Goal: Task Accomplishment & Management: Manage account settings

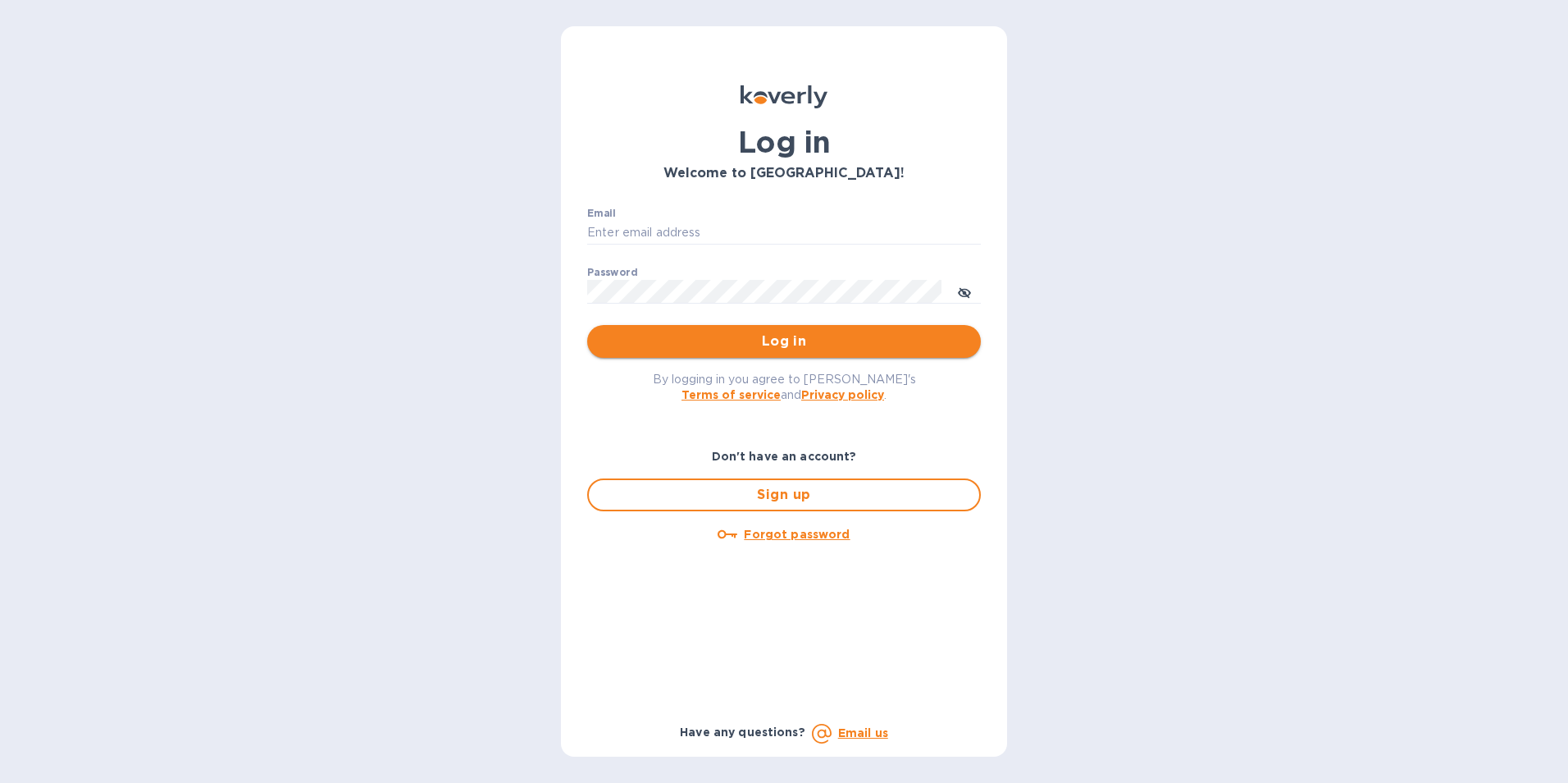
type input "[EMAIL_ADDRESS][DOMAIN_NAME]"
click at [814, 340] on span "Log in" at bounding box center [784, 341] width 368 height 19
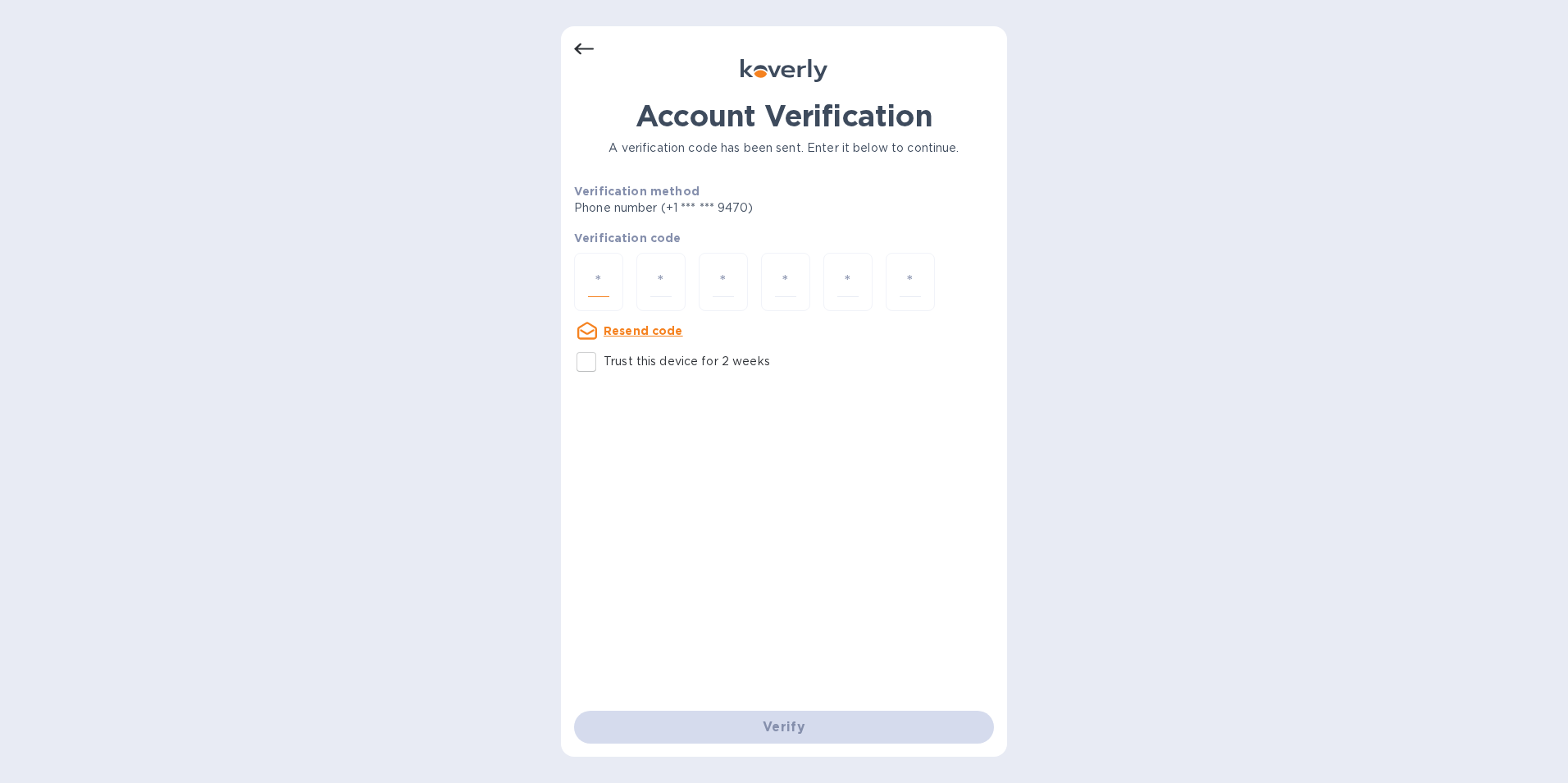
click at [593, 285] on input "number" at bounding box center [598, 281] width 21 height 30
type input "9"
type input "5"
type input "9"
type input "4"
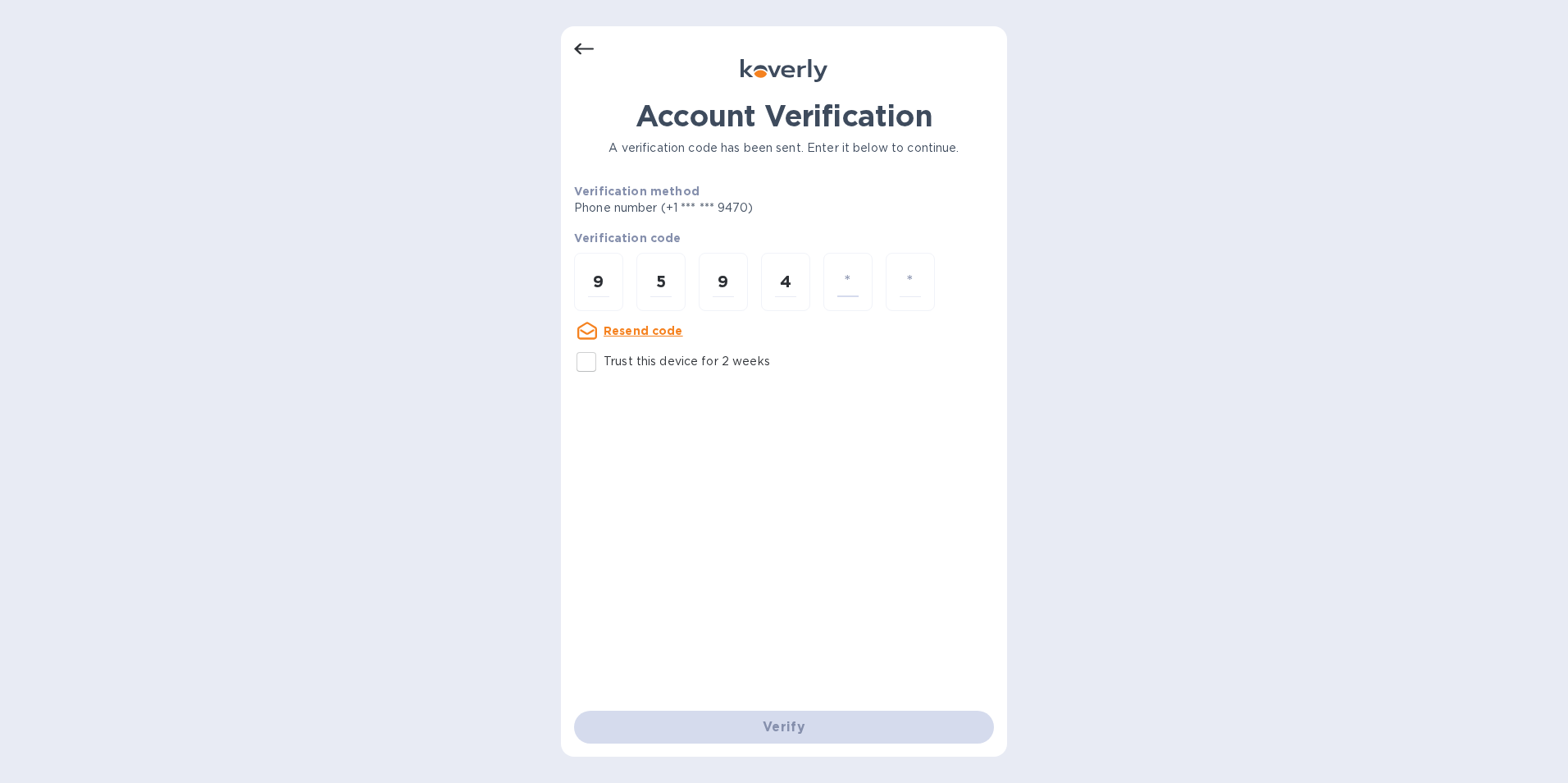
type input "6"
type input "8"
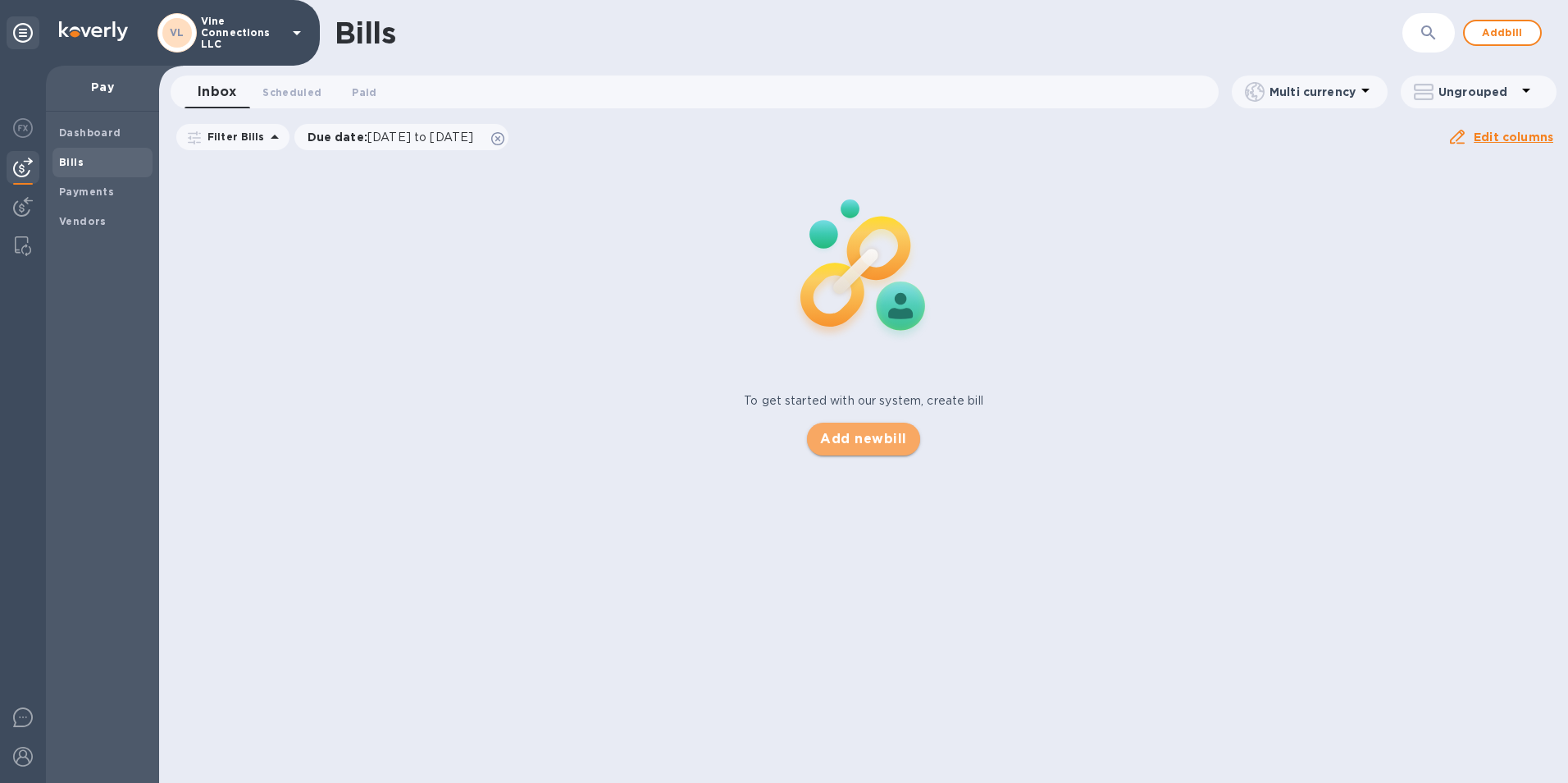
click at [849, 435] on span "Add new bill" at bounding box center [863, 438] width 86 height 19
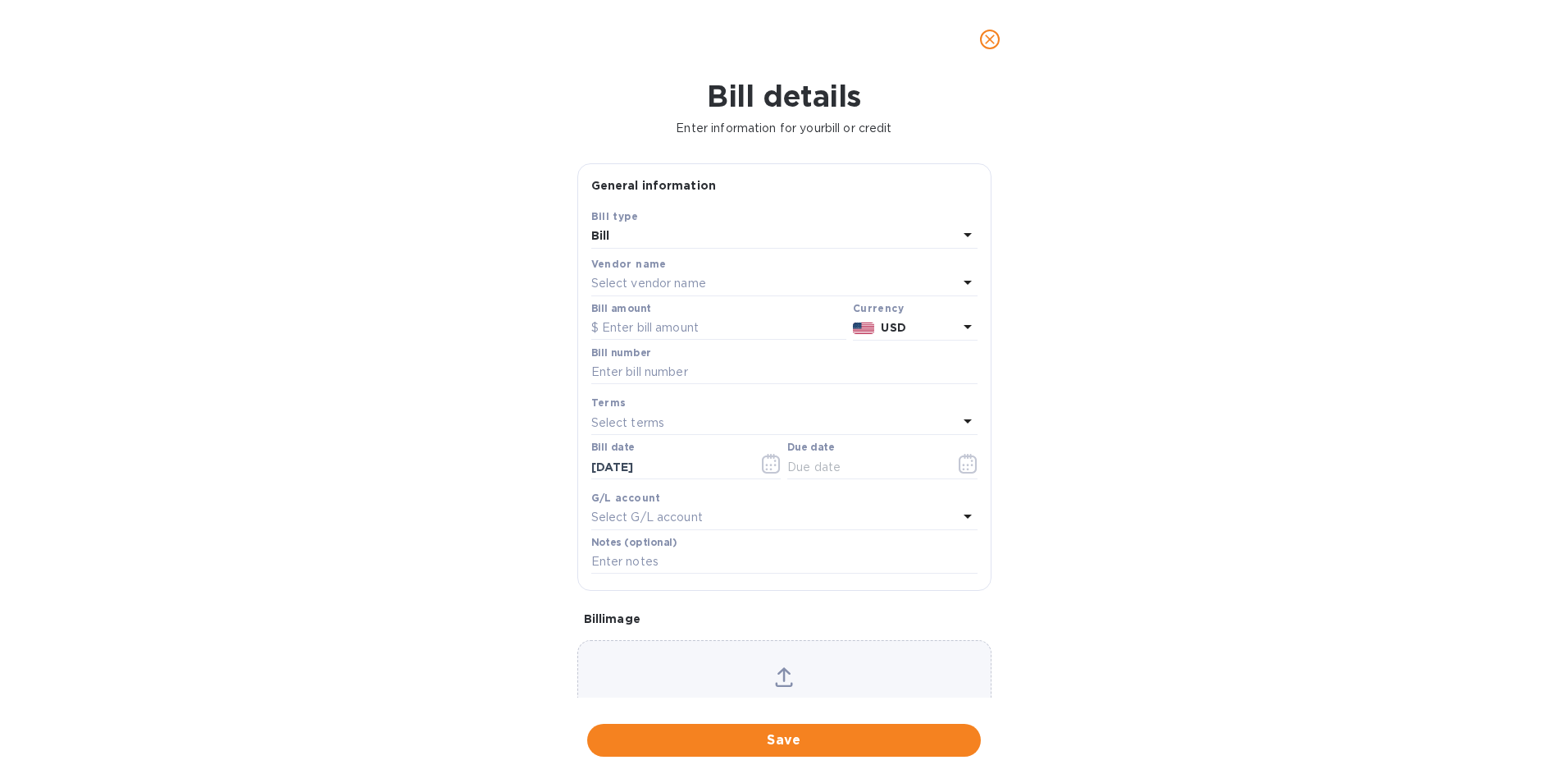
click at [674, 275] on p "Select vendor name" at bounding box center [648, 284] width 115 height 17
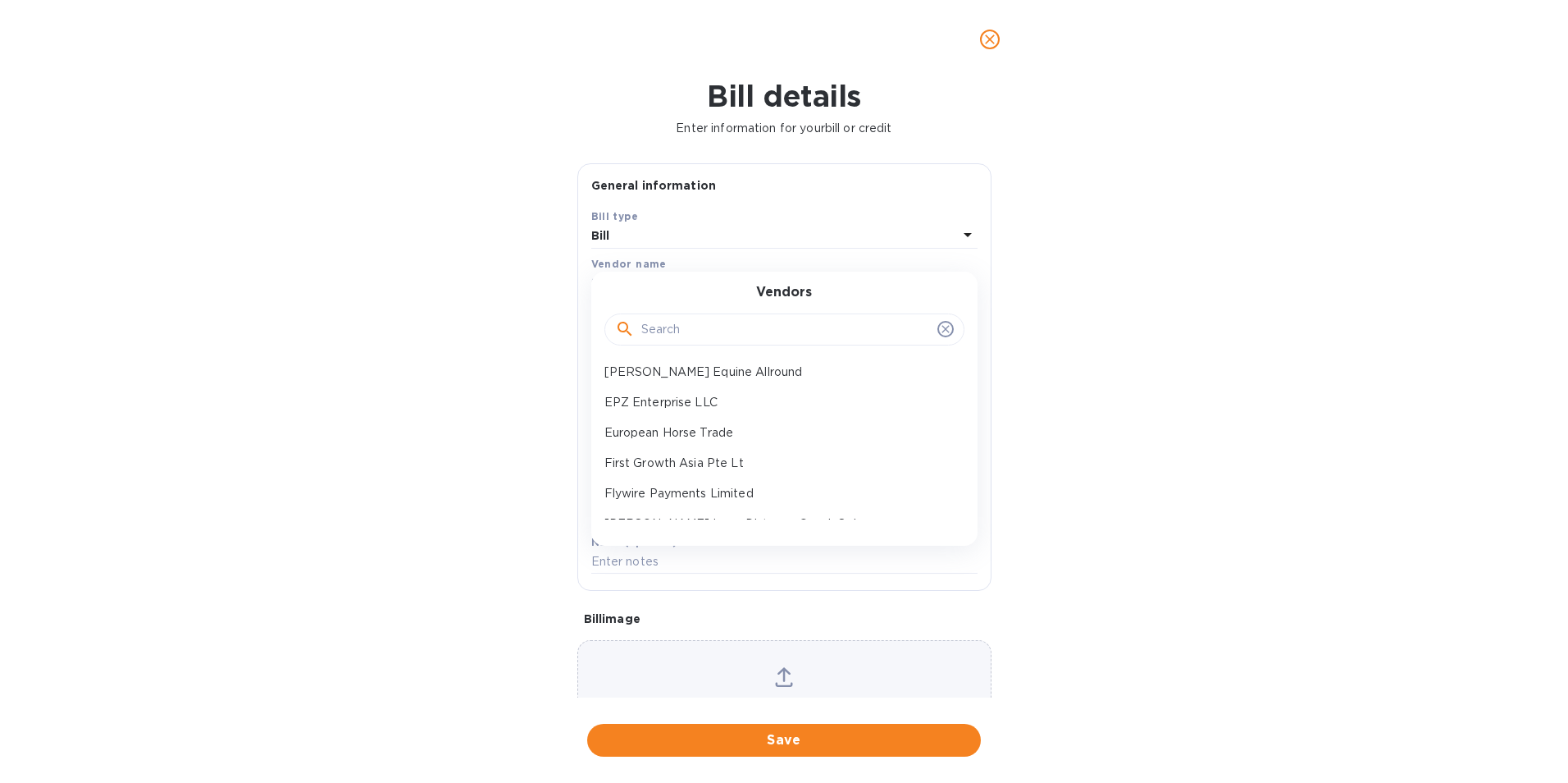
scroll to position [164, 0]
click at [674, 427] on p "First Growth Asia Pte Lt" at bounding box center [778, 426] width 347 height 17
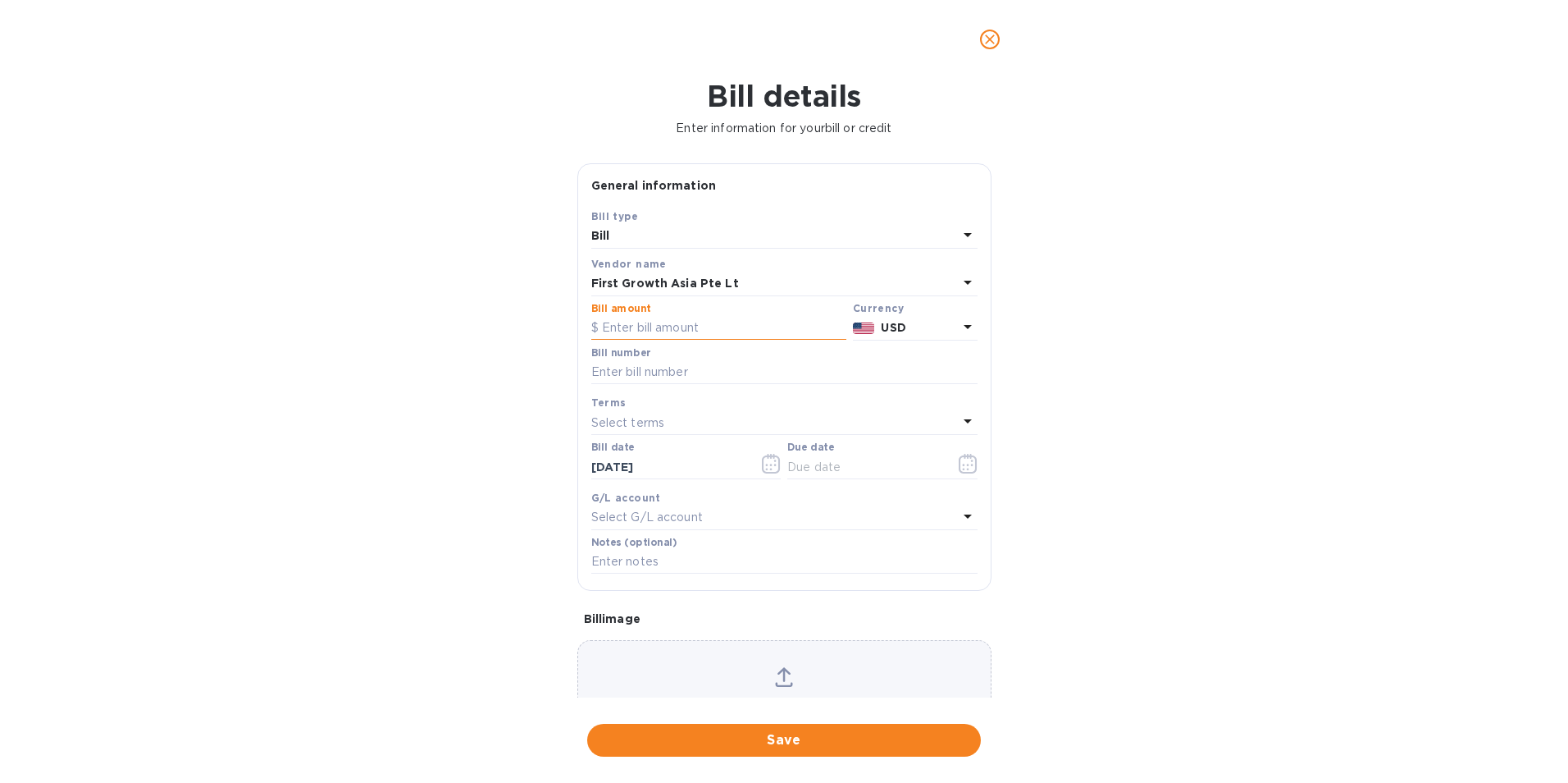
click at [756, 328] on input "text" at bounding box center [719, 327] width 255 height 24
type input "10,000"
click at [958, 327] on icon at bounding box center [968, 326] width 19 height 19
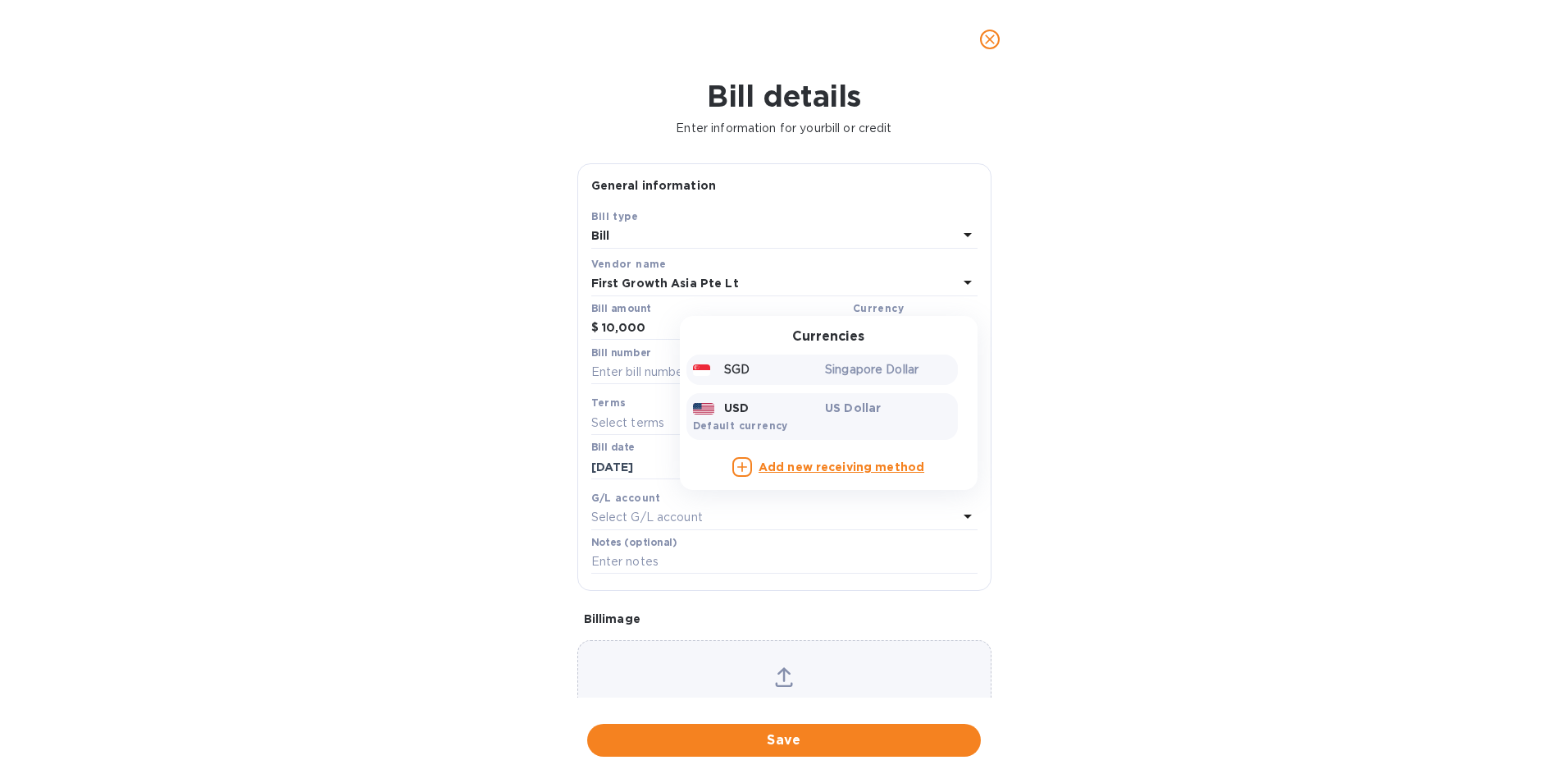
click at [779, 366] on div "SGD" at bounding box center [756, 370] width 133 height 24
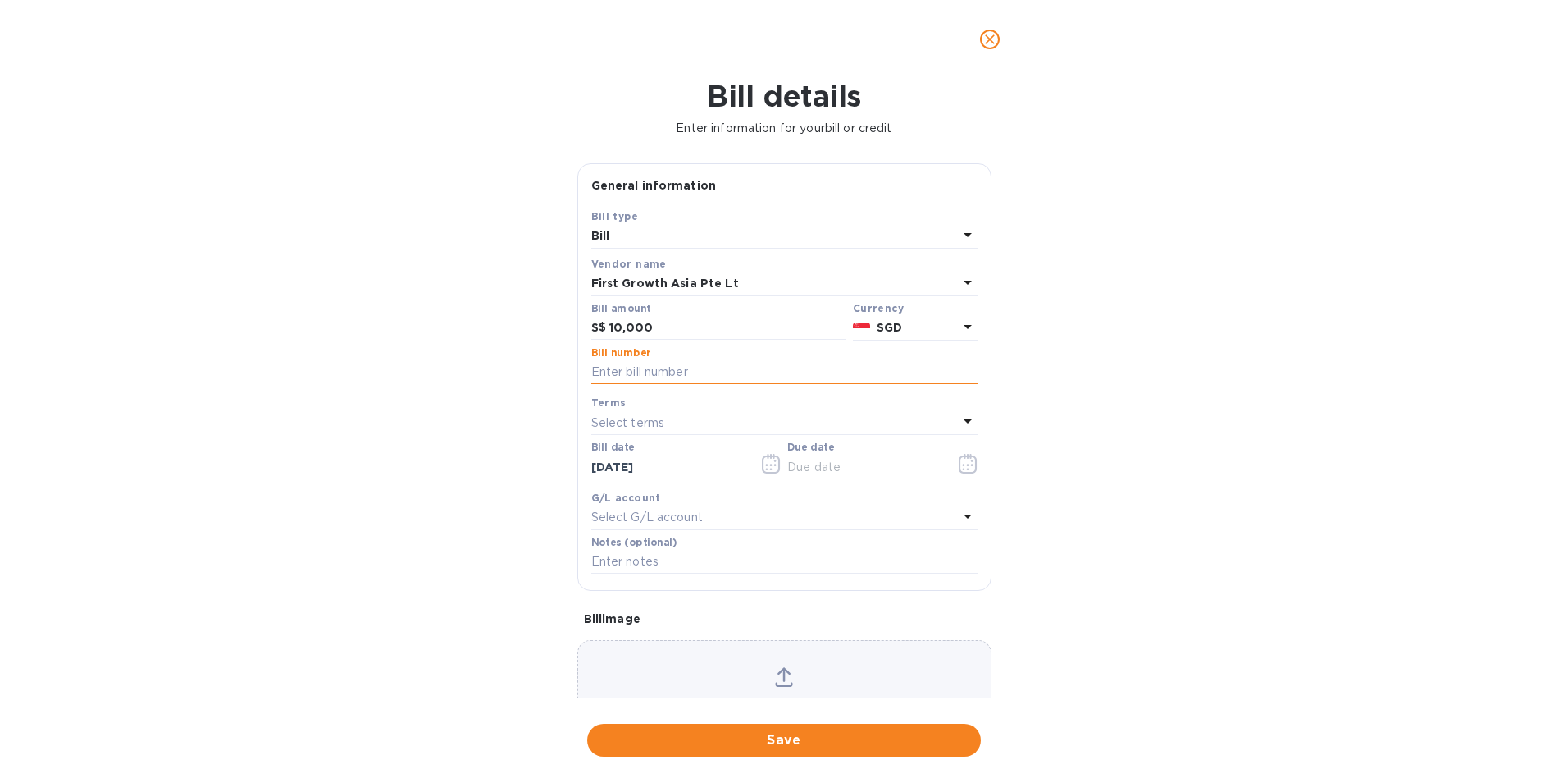
click at [664, 381] on input "text" at bounding box center [784, 372] width 386 height 24
click at [713, 370] on input "text" at bounding box center [784, 372] width 386 height 24
paste input "FGA 2243/25"
type input "FGA 2243/25"
click at [679, 418] on div "Select terms" at bounding box center [775, 423] width 367 height 23
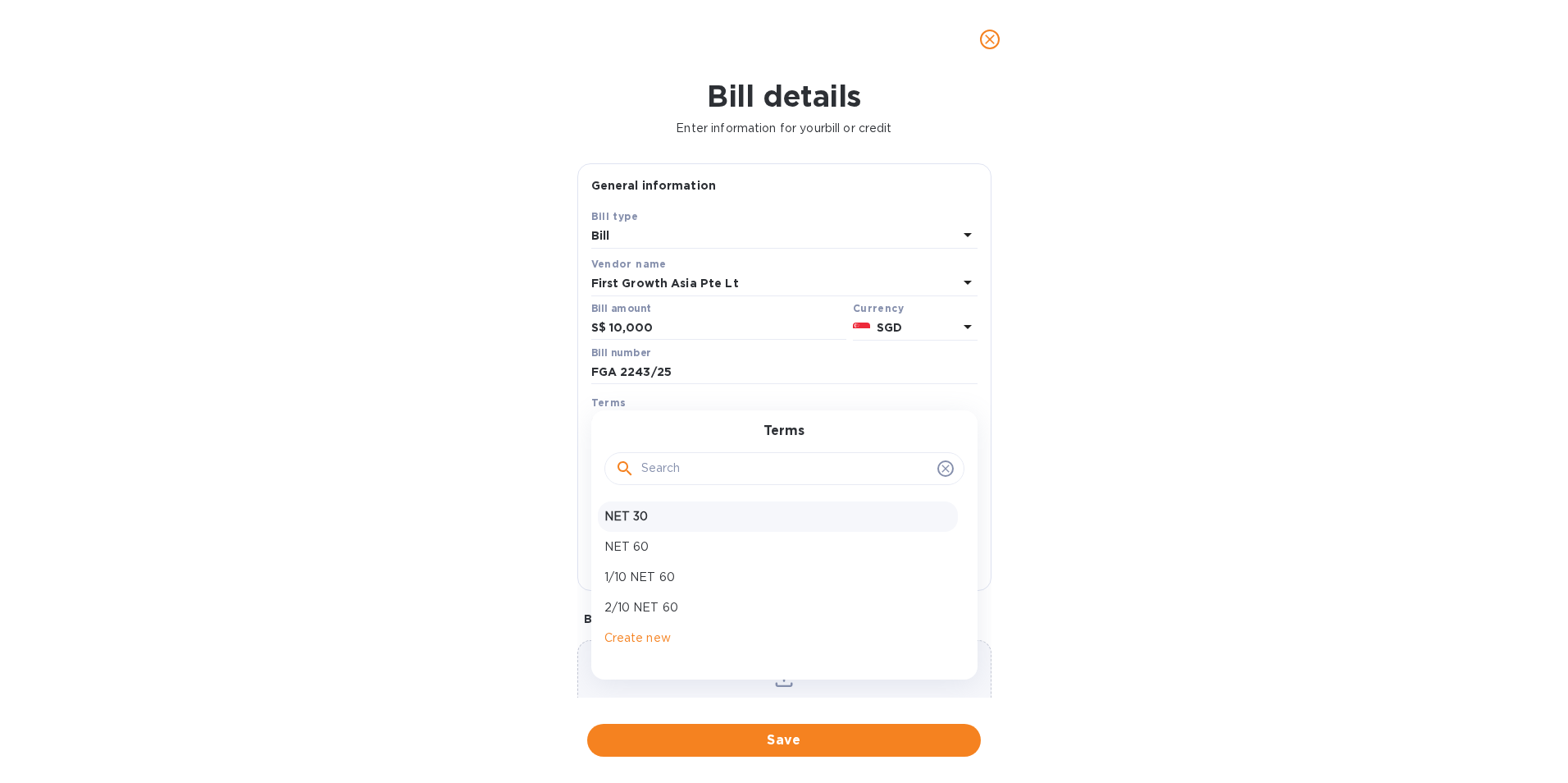
click at [668, 513] on p "NET 30" at bounding box center [778, 517] width 347 height 17
type input "11/01/2025"
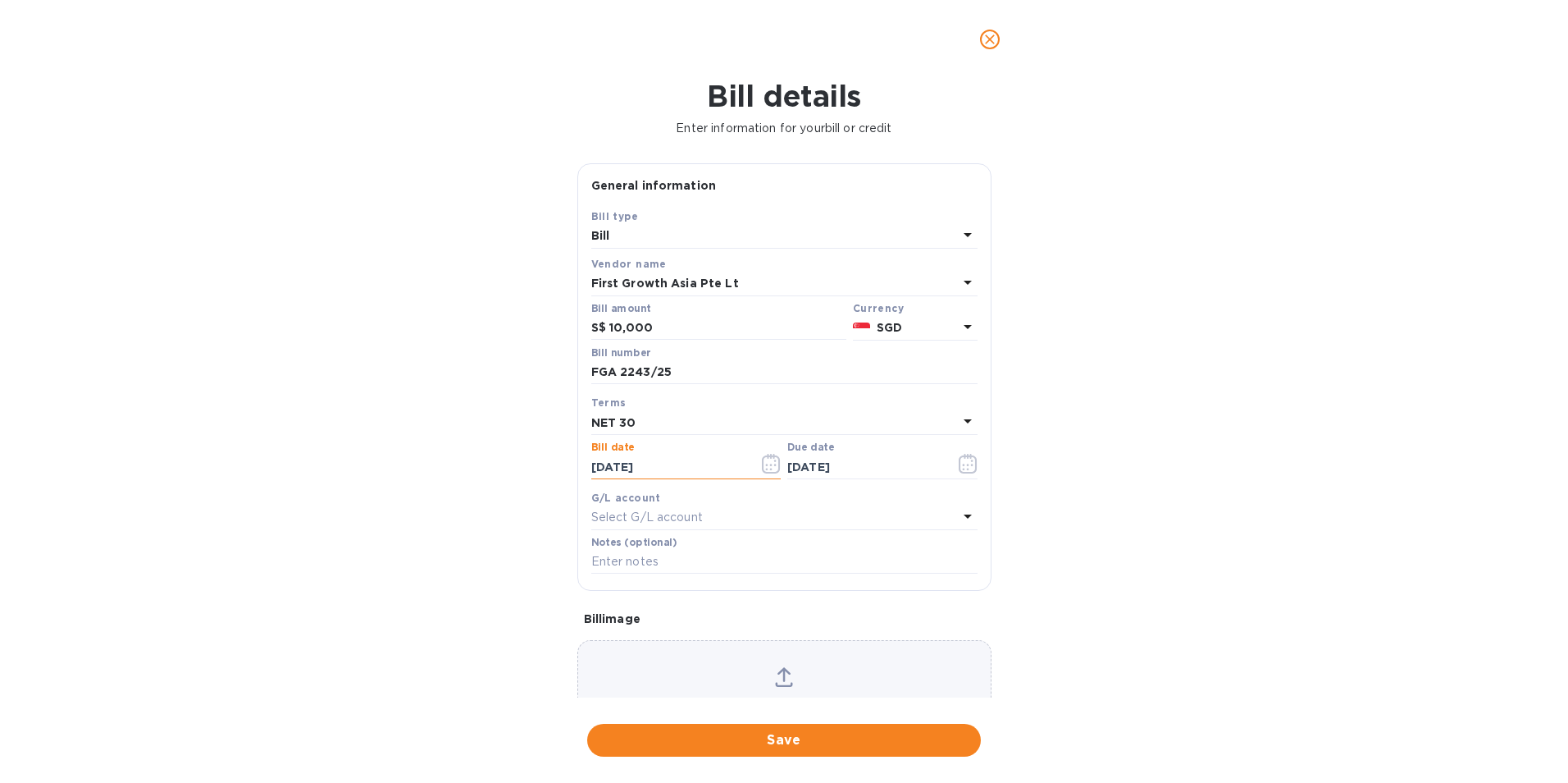
click at [664, 465] on input "10/02/2025" at bounding box center [669, 466] width 155 height 24
click at [624, 462] on input "10/02/2025" at bounding box center [669, 466] width 155 height 24
type input "10/01/2025"
click at [674, 520] on p "Select G/L account" at bounding box center [647, 517] width 112 height 17
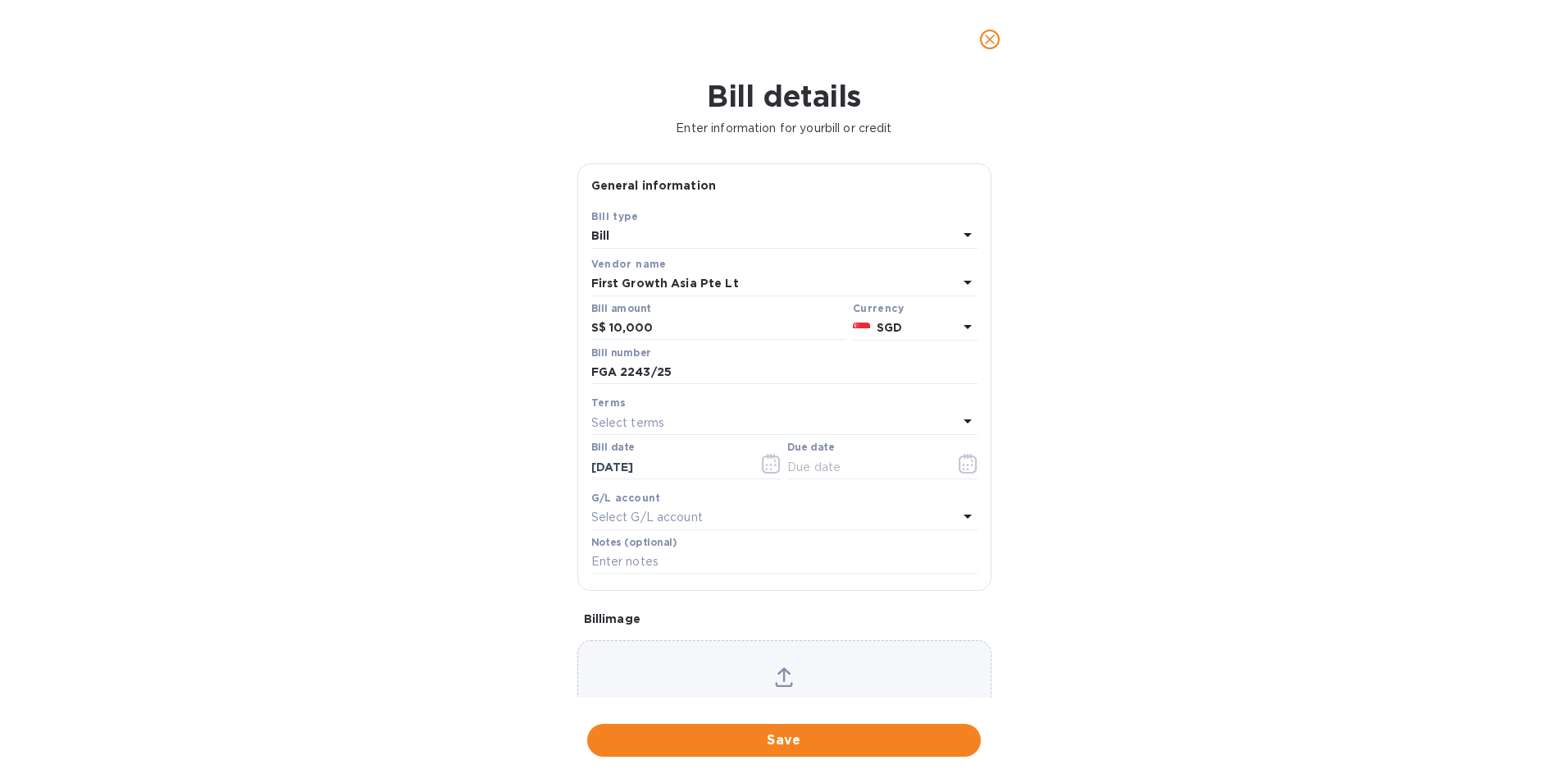
click at [697, 486] on div "G/L account Select G/L account" at bounding box center [784, 509] width 393 height 47
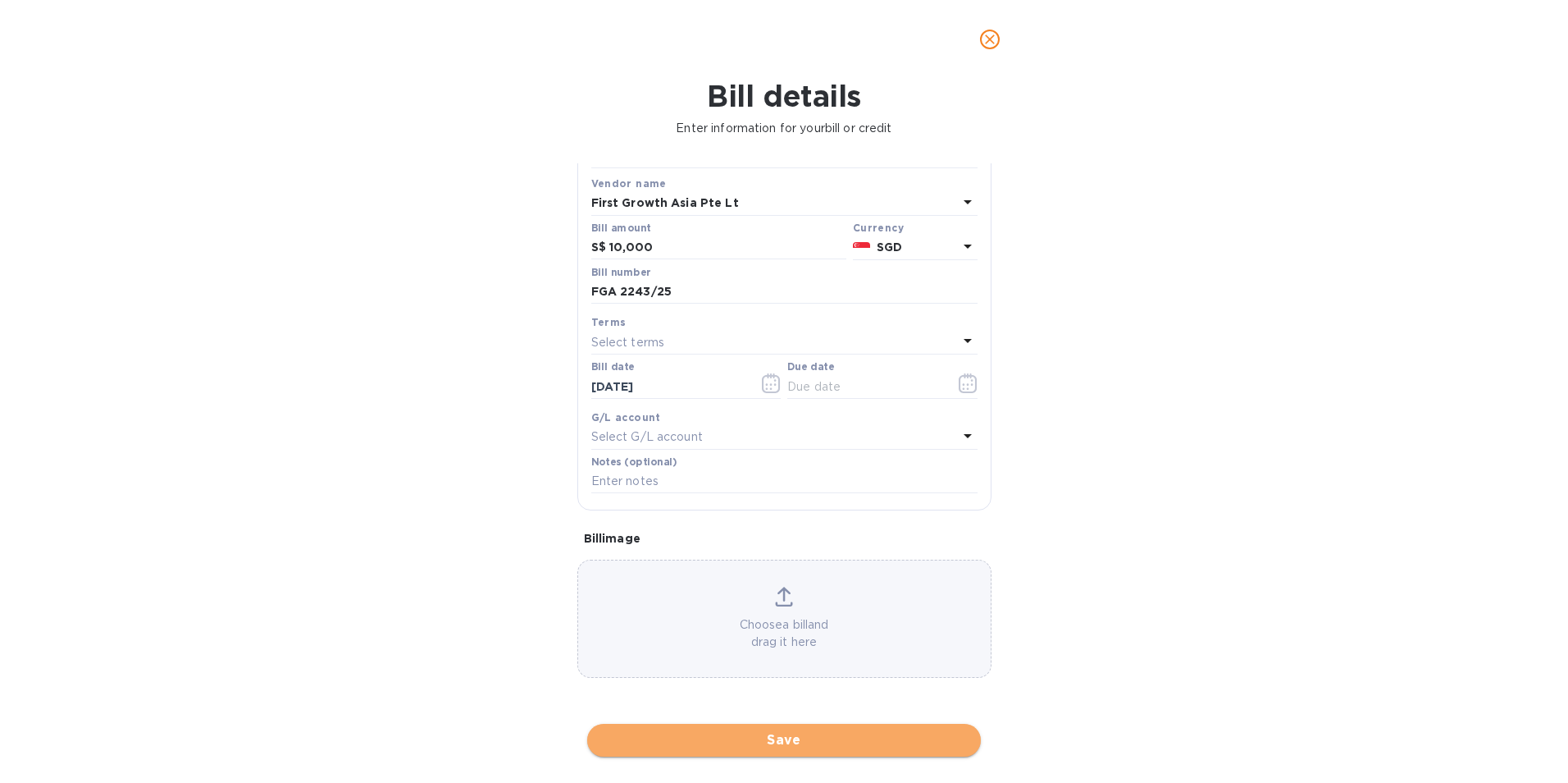
click at [805, 739] on span "Save" at bounding box center [784, 740] width 368 height 19
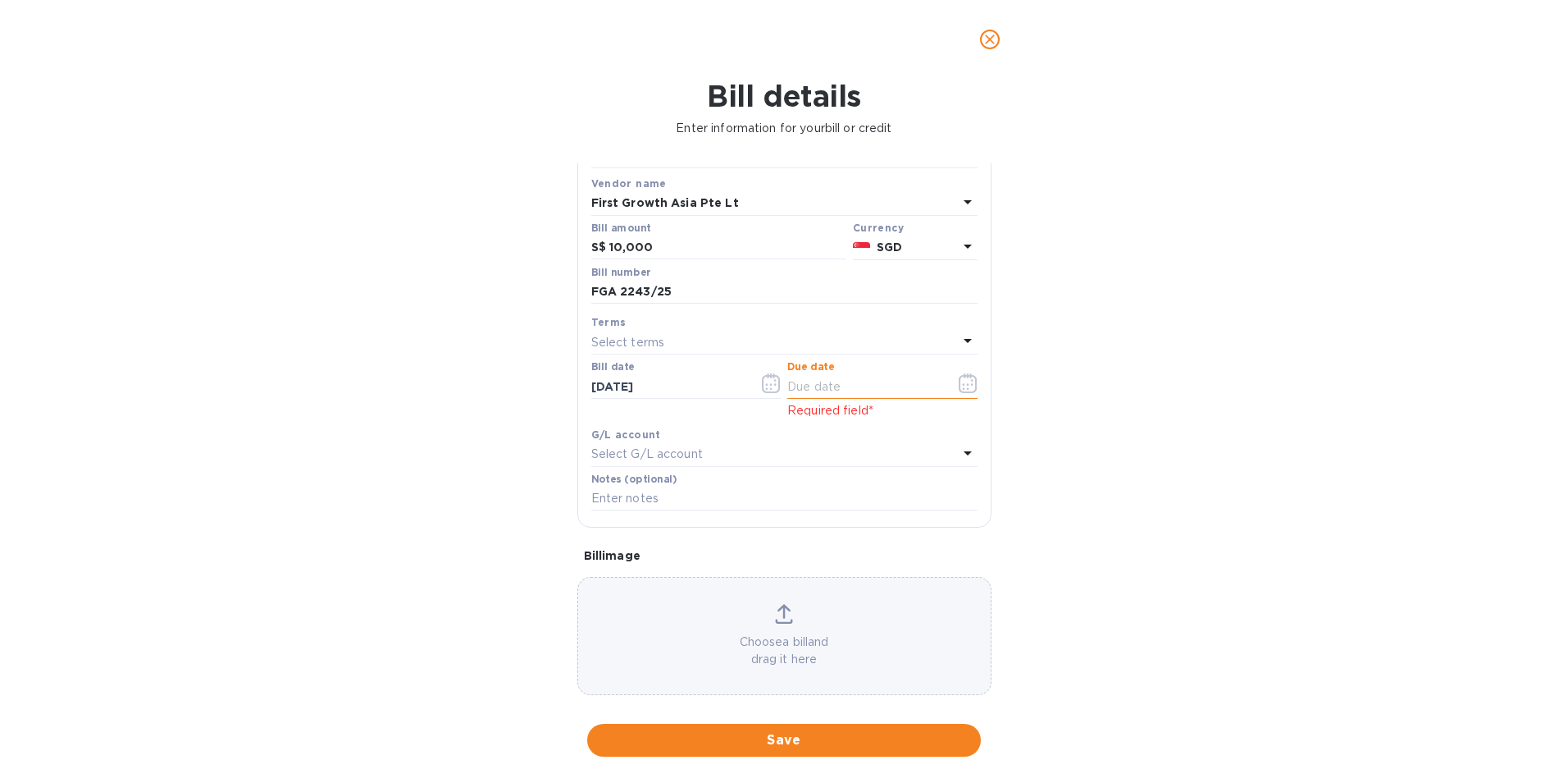
click at [910, 385] on input "text" at bounding box center [865, 386] width 155 height 24
click at [963, 380] on icon "button" at bounding box center [969, 383] width 19 height 19
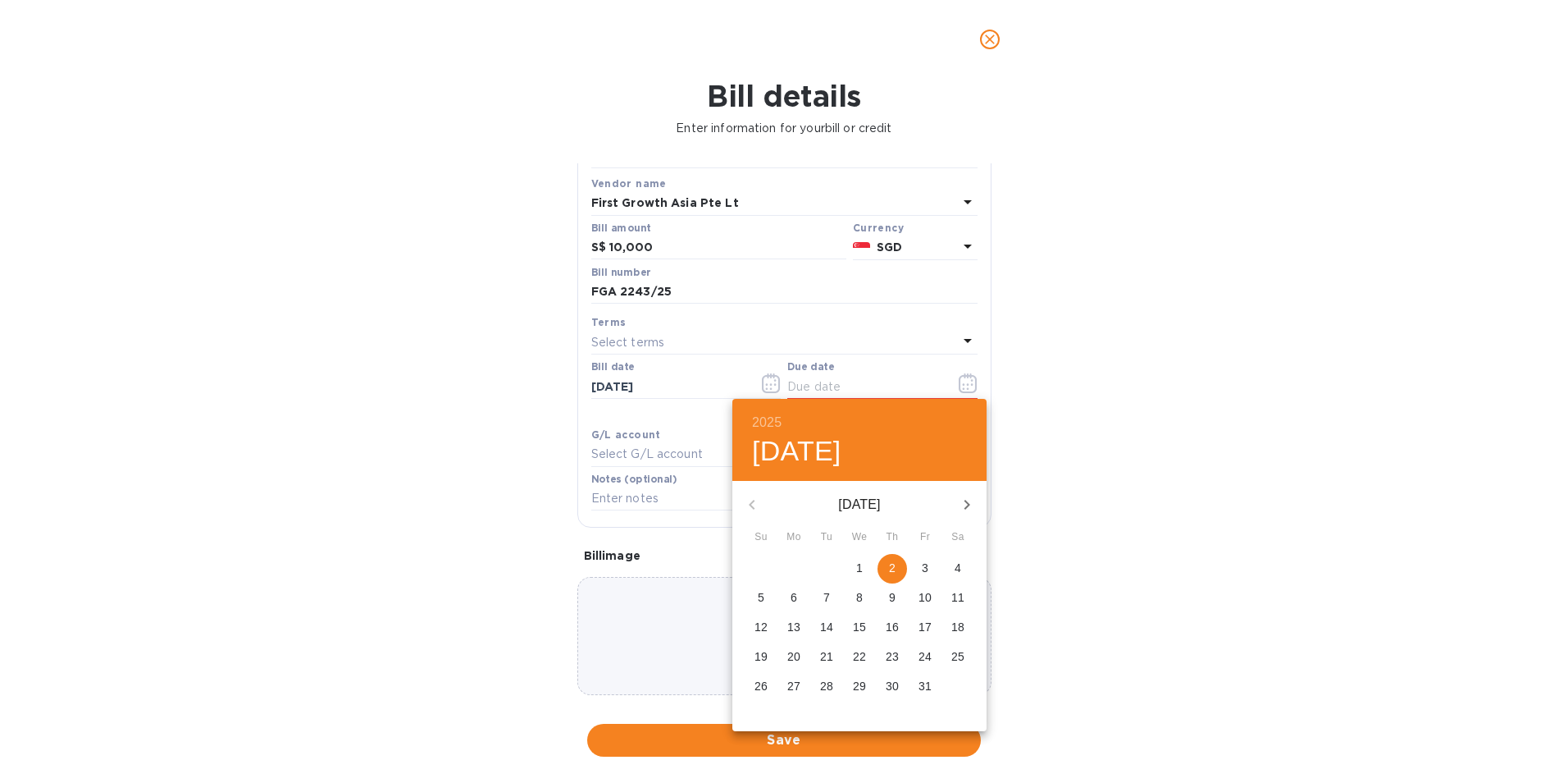
click at [889, 566] on p "2" at bounding box center [892, 568] width 7 height 16
type input "10/02/2025"
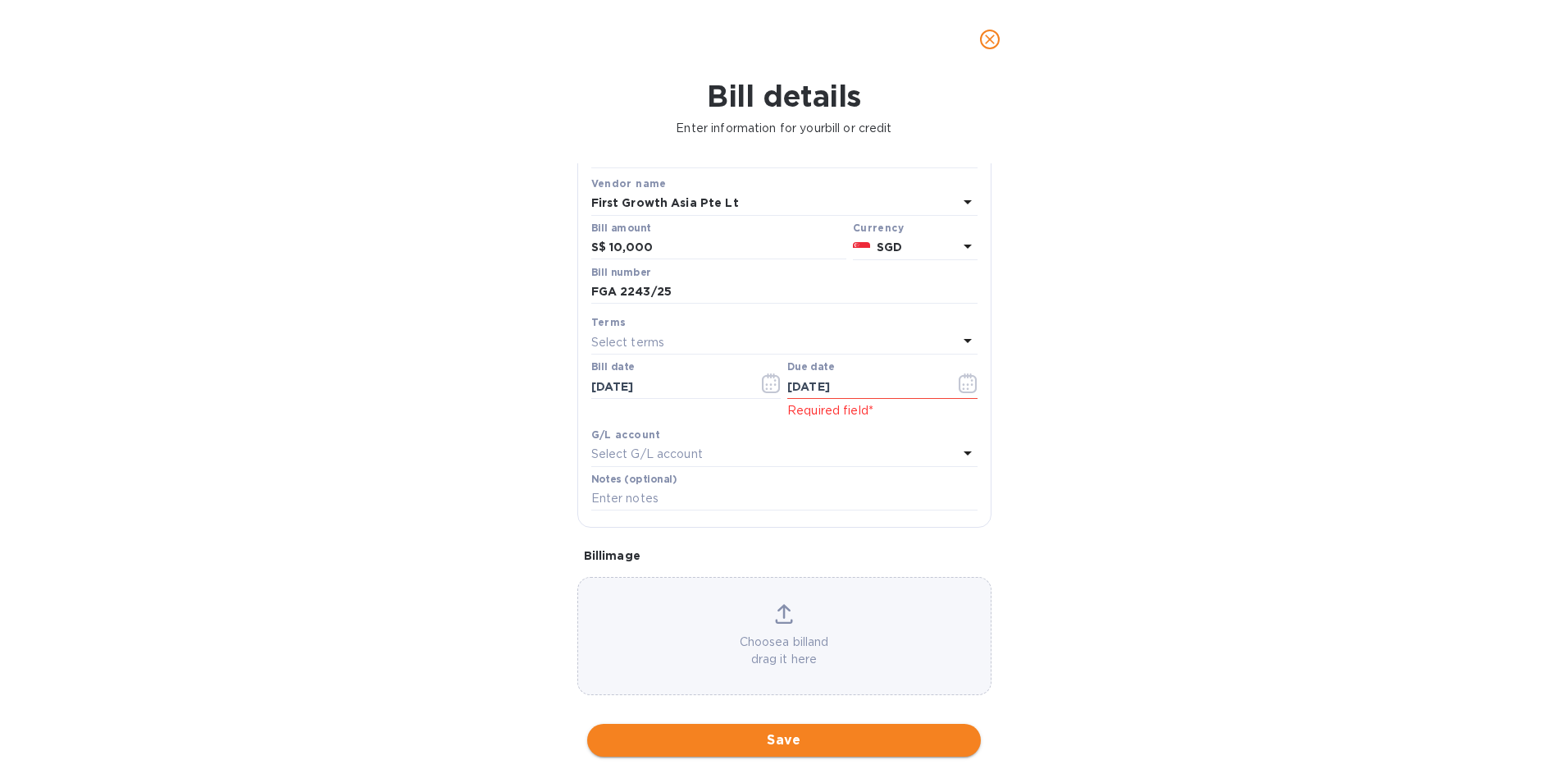
click at [836, 732] on span "Save" at bounding box center [784, 740] width 368 height 19
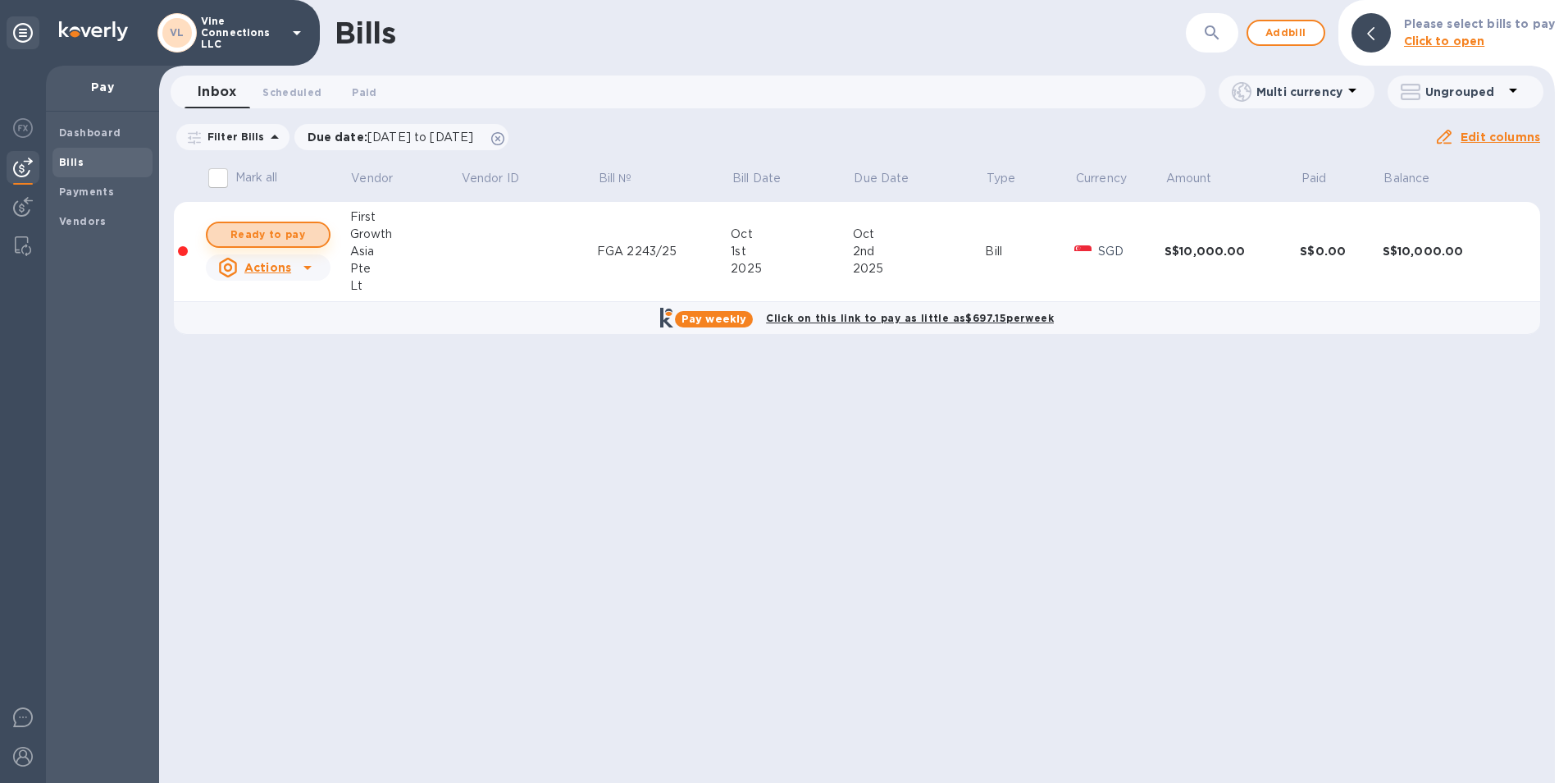
click at [314, 224] on button "Ready to pay" at bounding box center [267, 234] width 124 height 26
checkbox input "true"
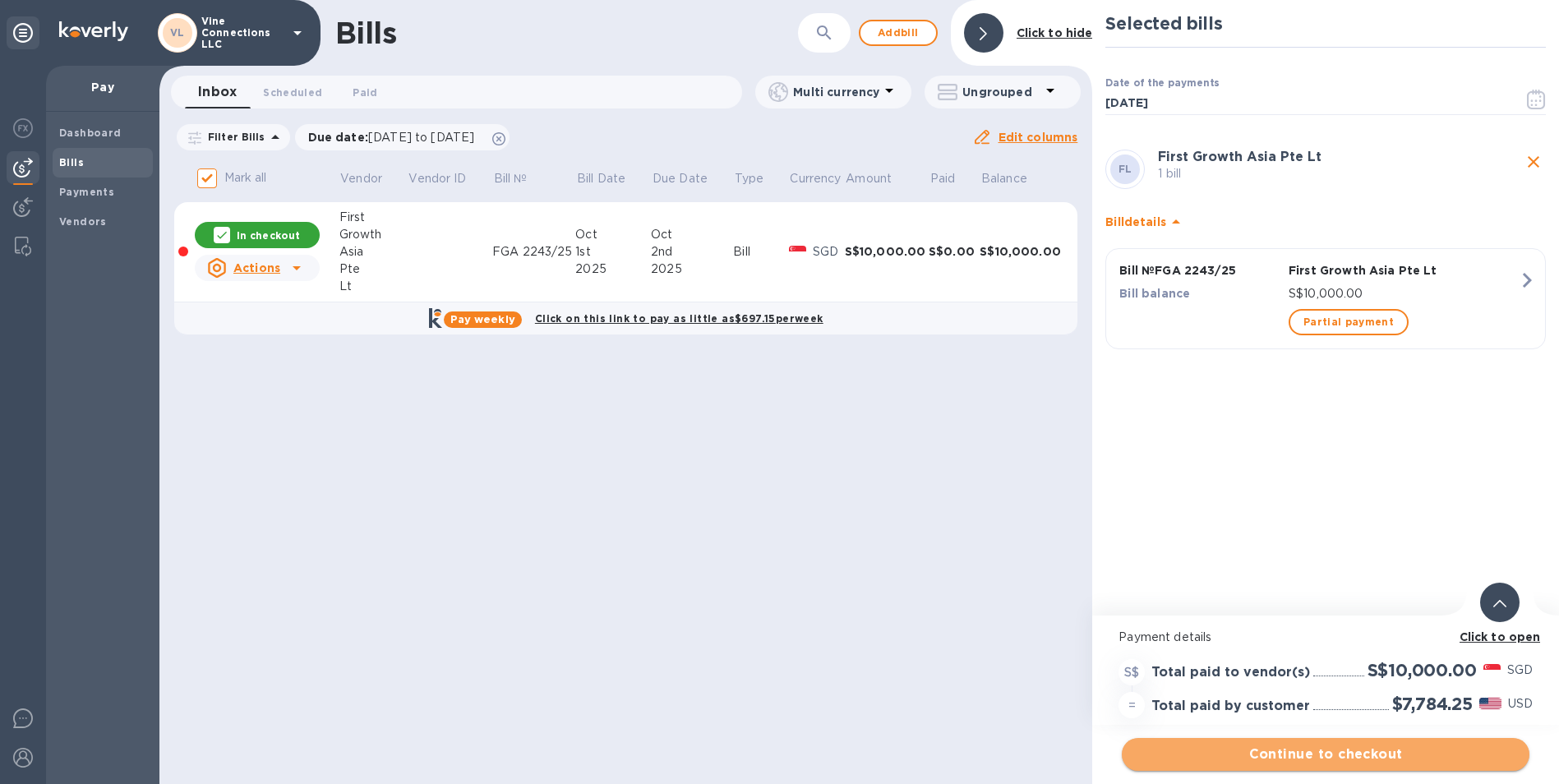
click at [1279, 760] on span "Continue to checkout" at bounding box center [1326, 754] width 381 height 19
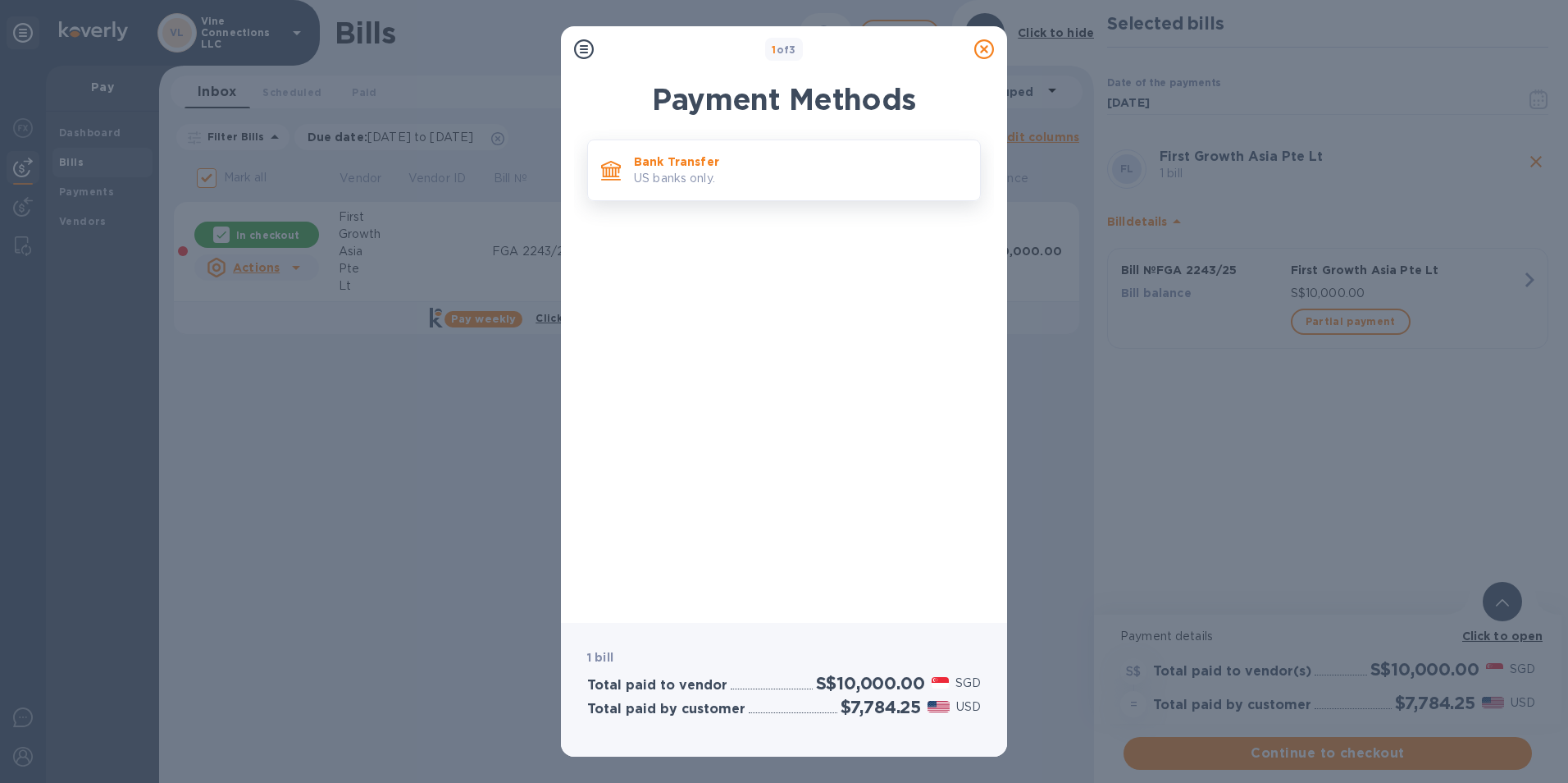
click at [726, 174] on p "US banks only." at bounding box center [800, 179] width 333 height 17
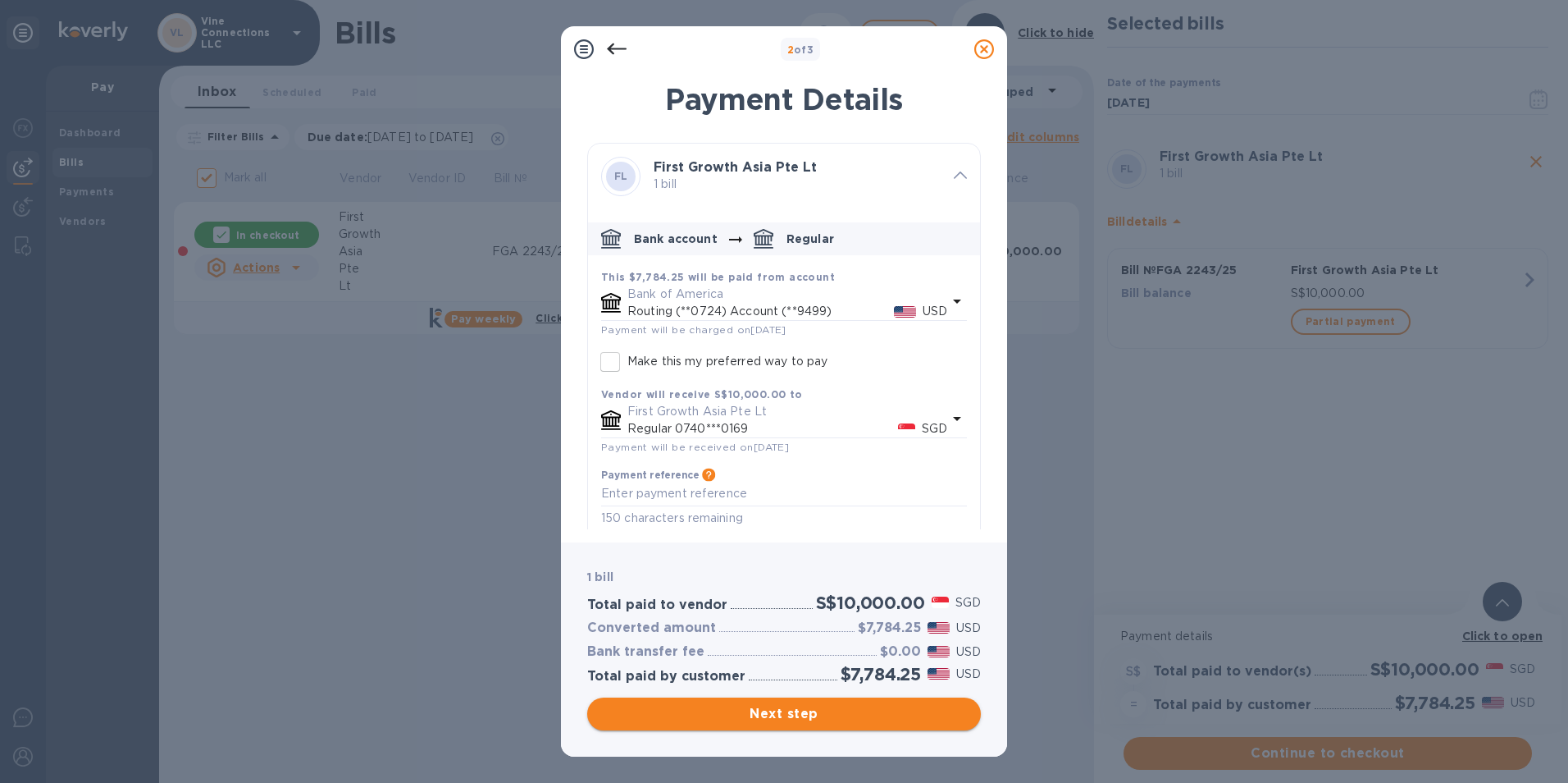
click at [904, 711] on span "Next step" at bounding box center [784, 713] width 368 height 19
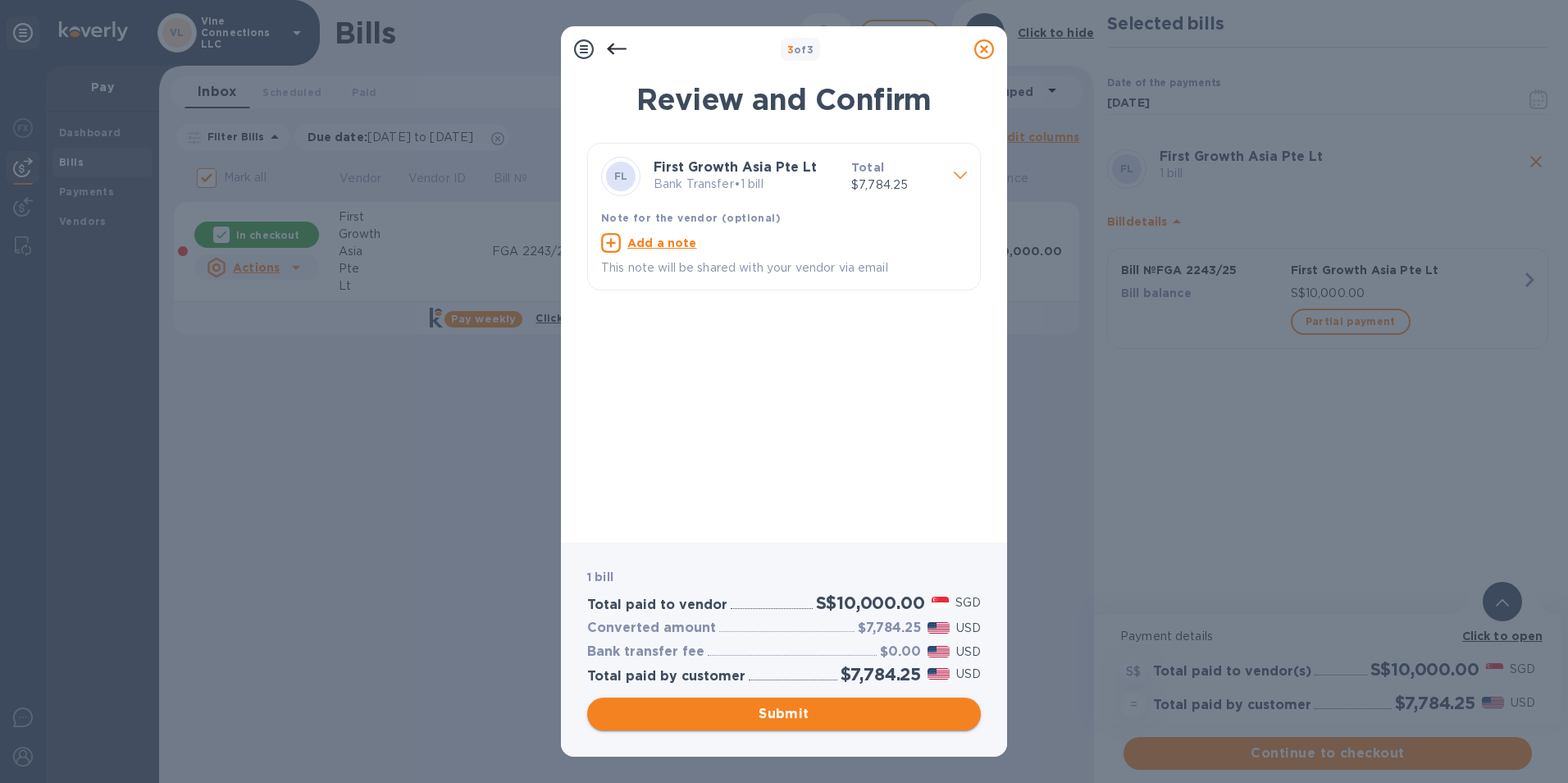
click at [904, 711] on span "Submit" at bounding box center [784, 713] width 368 height 19
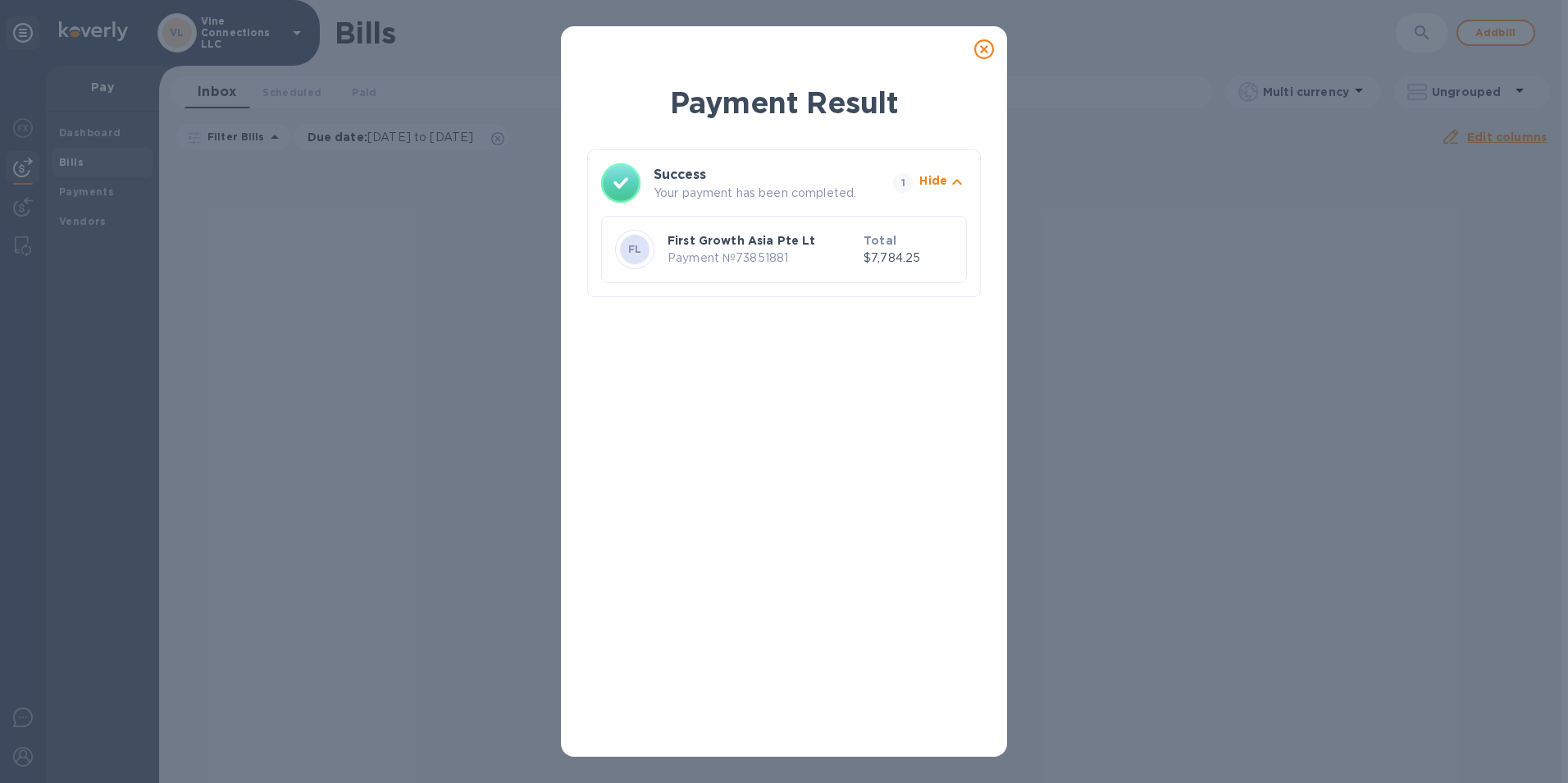
drag, startPoint x: 980, startPoint y: 52, endPoint x: 949, endPoint y: 59, distance: 31.8
click at [979, 52] on icon at bounding box center [984, 49] width 19 height 19
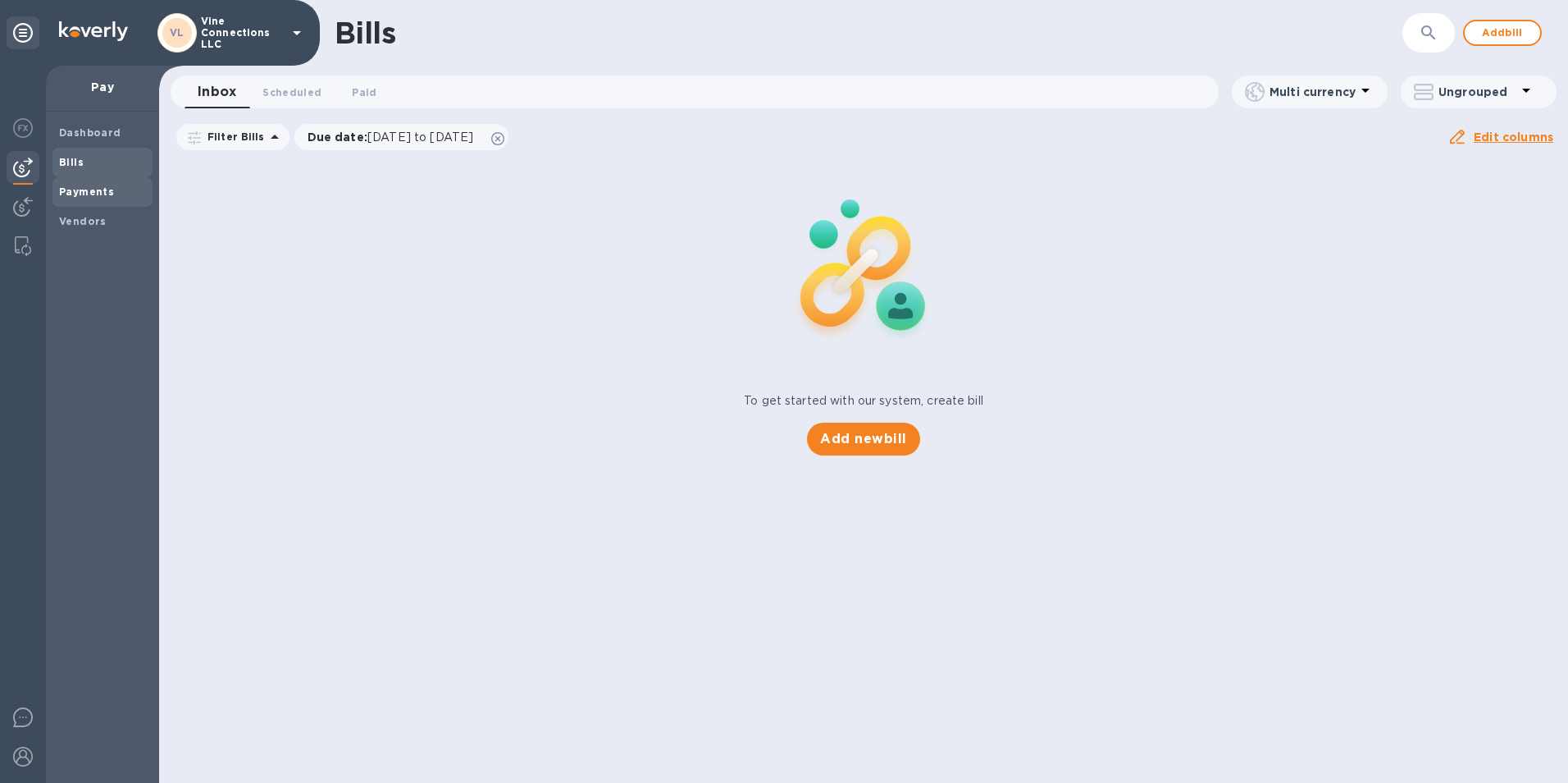
click at [90, 188] on b "Payments" at bounding box center [86, 191] width 55 height 13
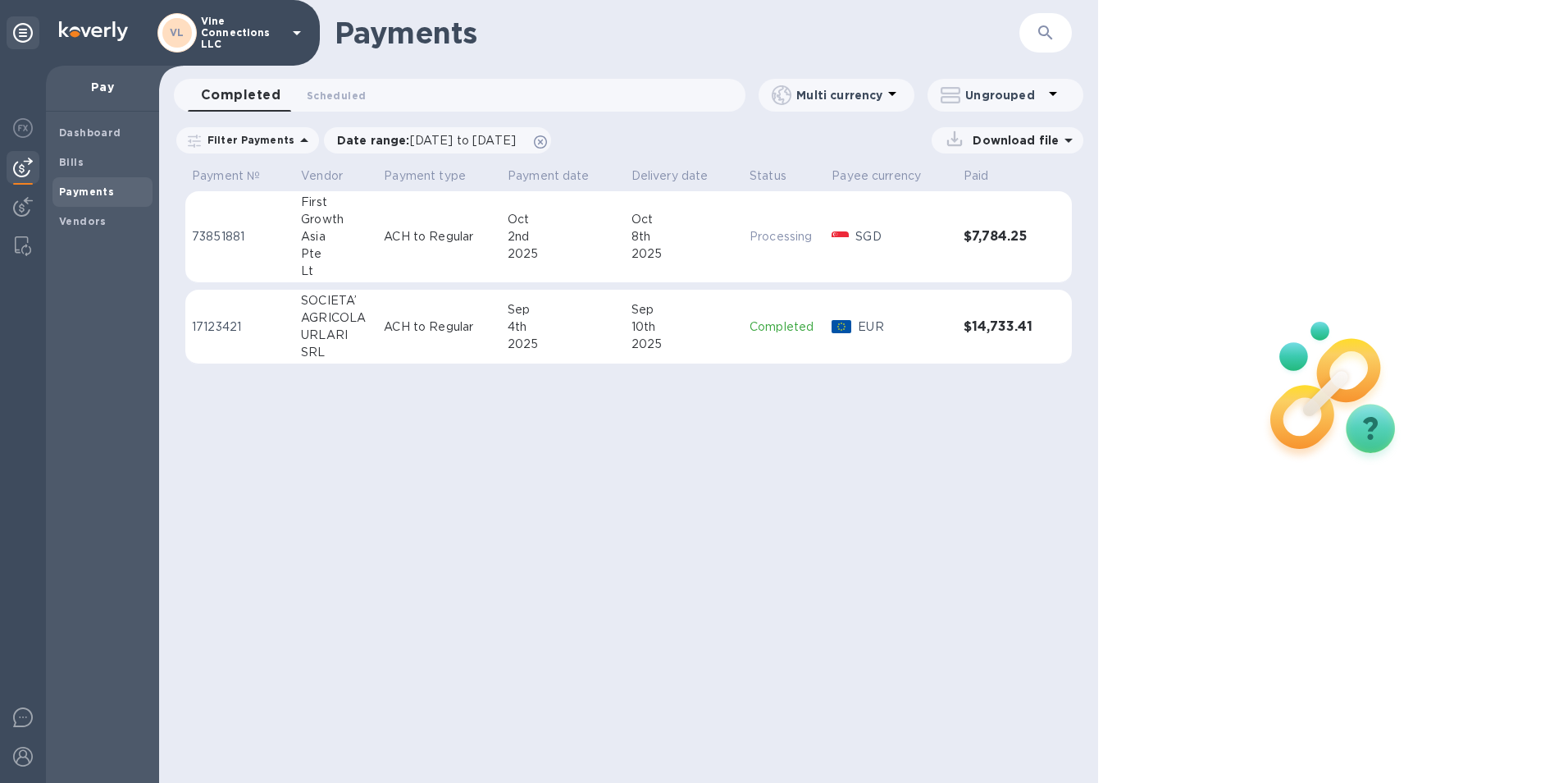
click at [779, 258] on td "Processing" at bounding box center [784, 237] width 82 height 92
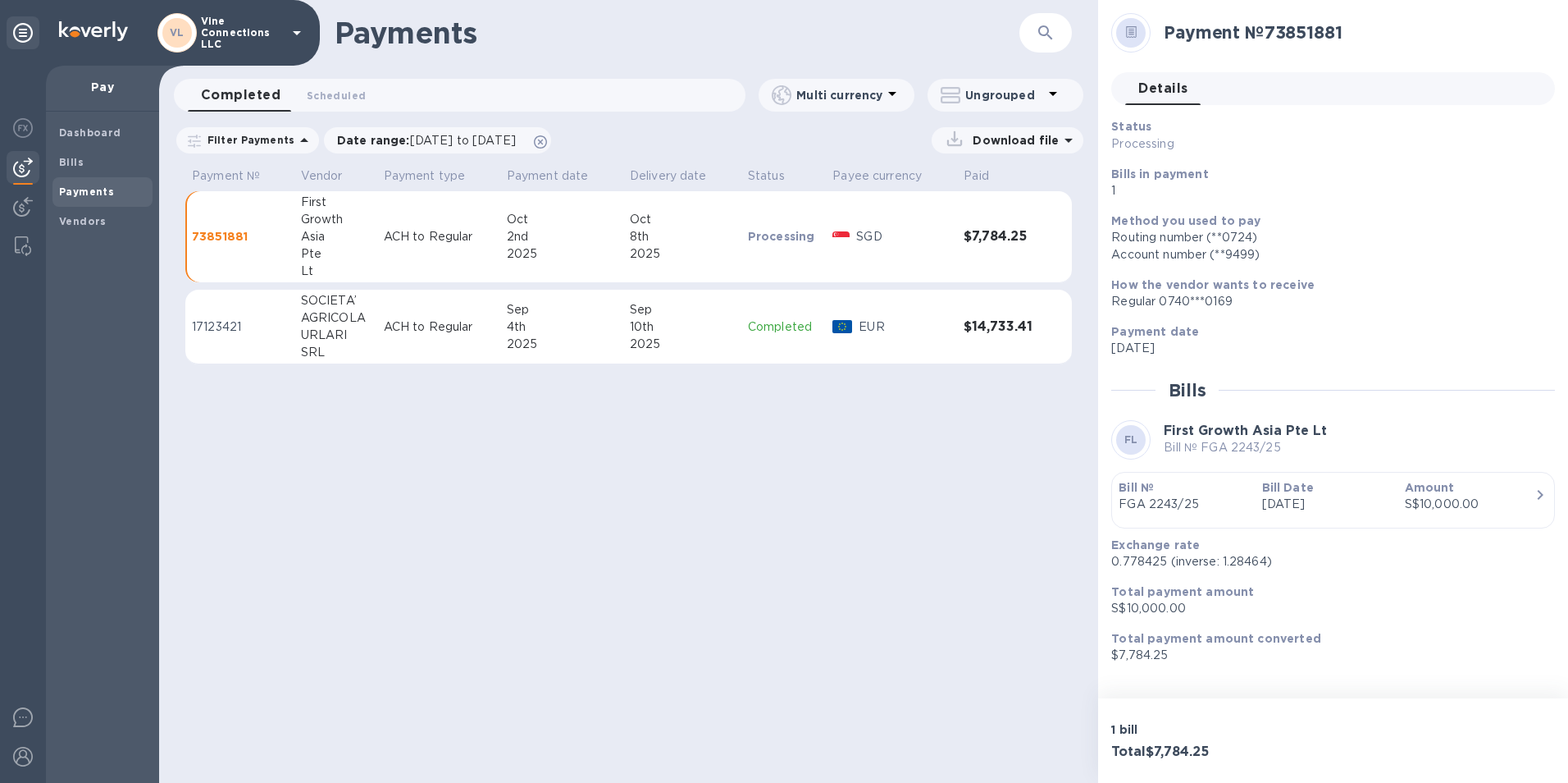
click at [1040, 148] on p "Download file" at bounding box center [1012, 140] width 93 height 16
click at [1011, 207] on p "Payments detailed" at bounding box center [995, 208] width 144 height 16
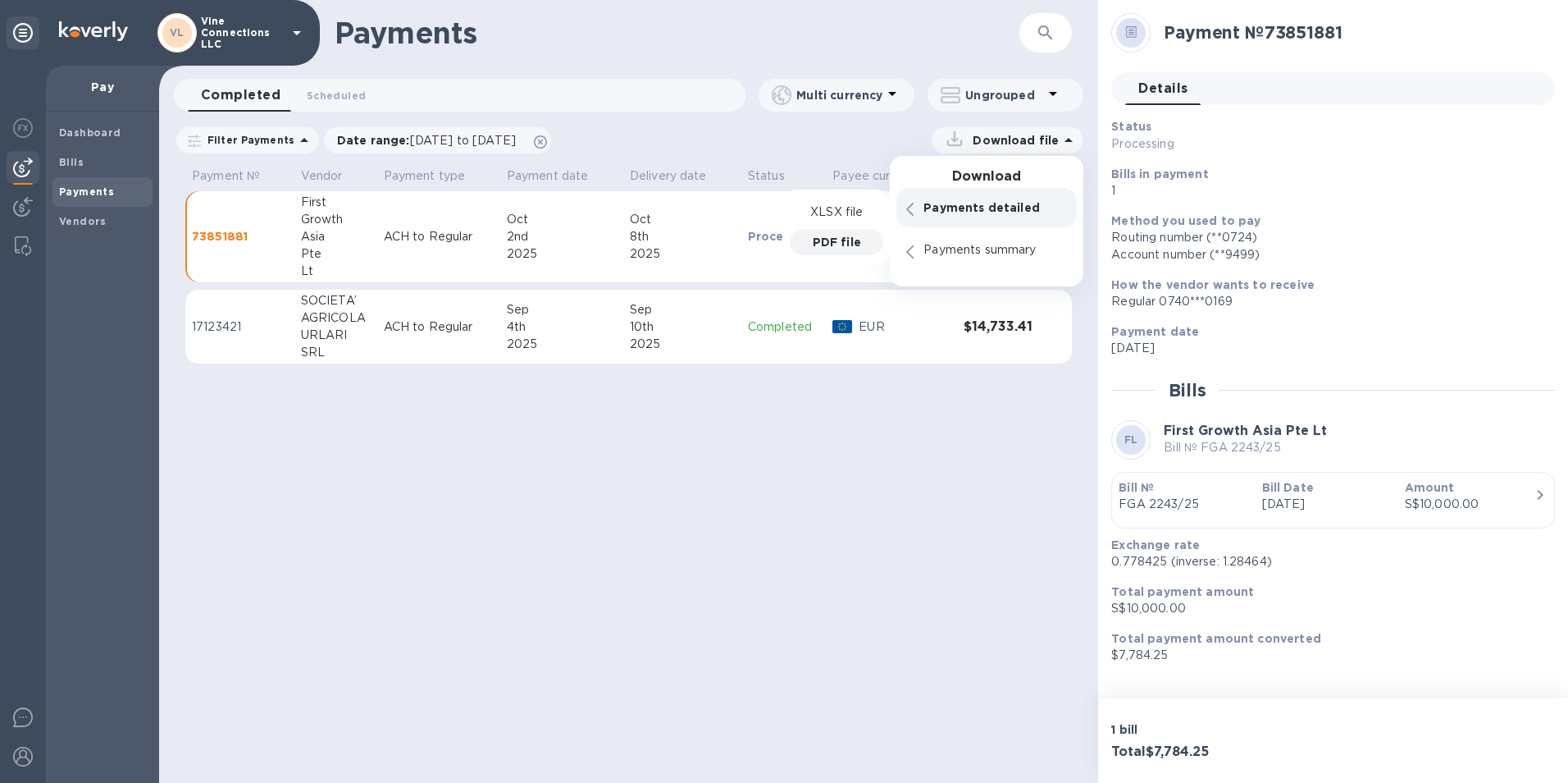
click at [855, 234] on p "PDF file" at bounding box center [837, 241] width 48 height 16
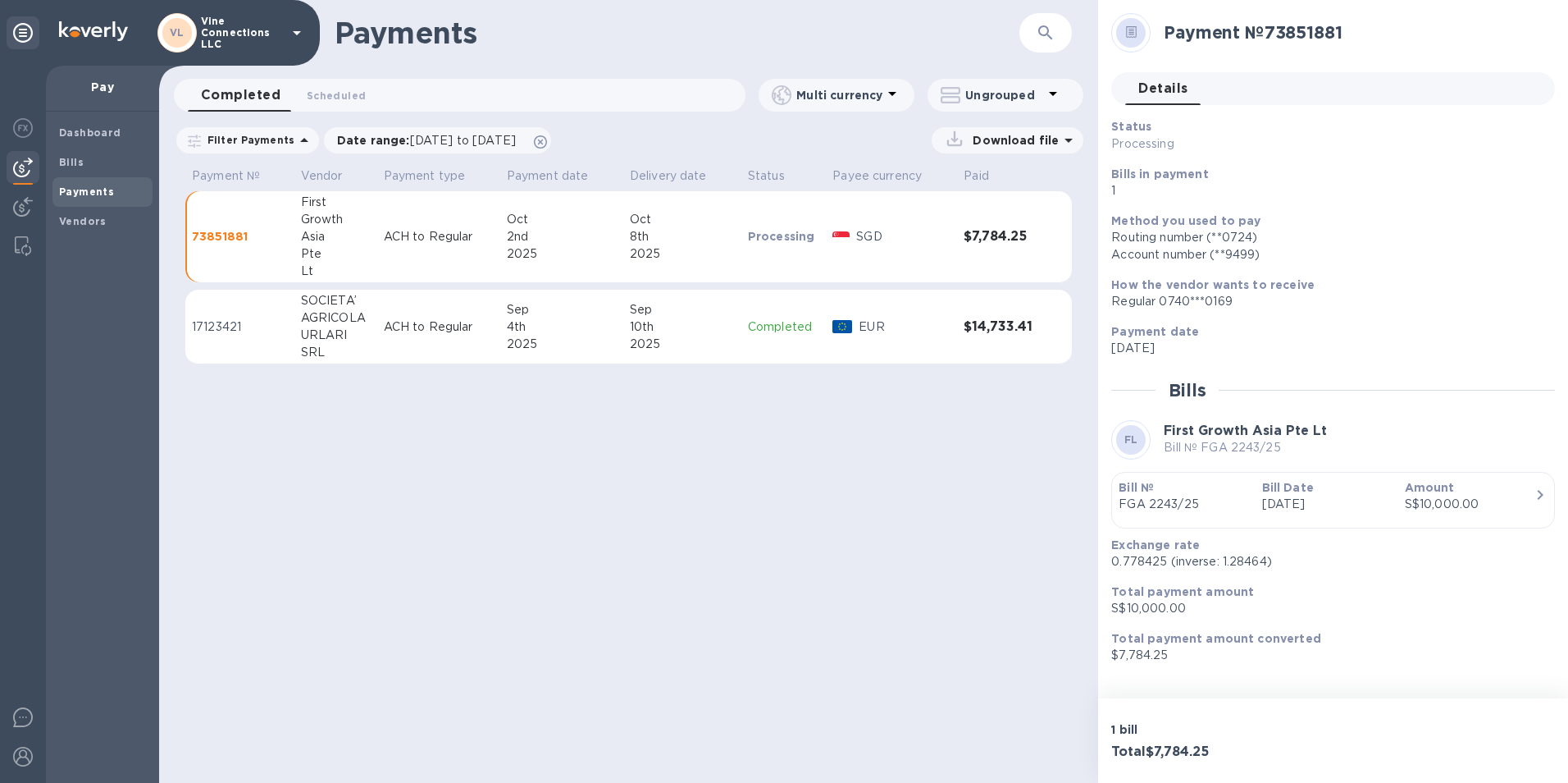
drag, startPoint x: 762, startPoint y: 596, endPoint x: 653, endPoint y: 510, distance: 138.8
click at [759, 590] on div "Payments ​ Completed 0 Scheduled 0 Multi currency Ungrouped Filter Payments Dat…" at bounding box center [628, 391] width 939 height 783
click at [428, 246] on td "ACH to Regular" at bounding box center [438, 237] width 123 height 92
click at [249, 242] on p "73851881" at bounding box center [239, 236] width 96 height 16
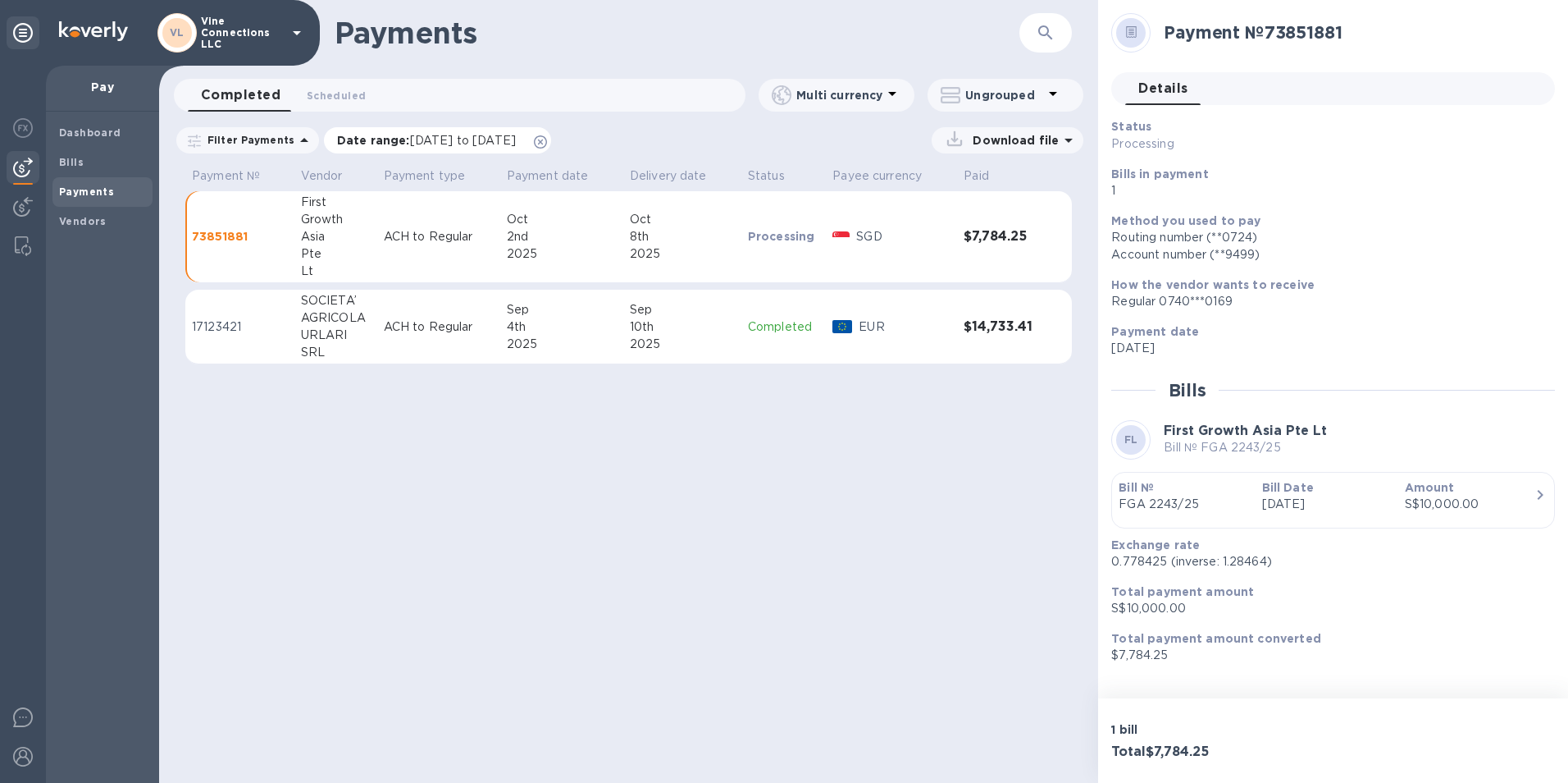
click at [524, 142] on p "Date range : 09/02/2025 to 10/03/2025" at bounding box center [430, 140] width 187 height 16
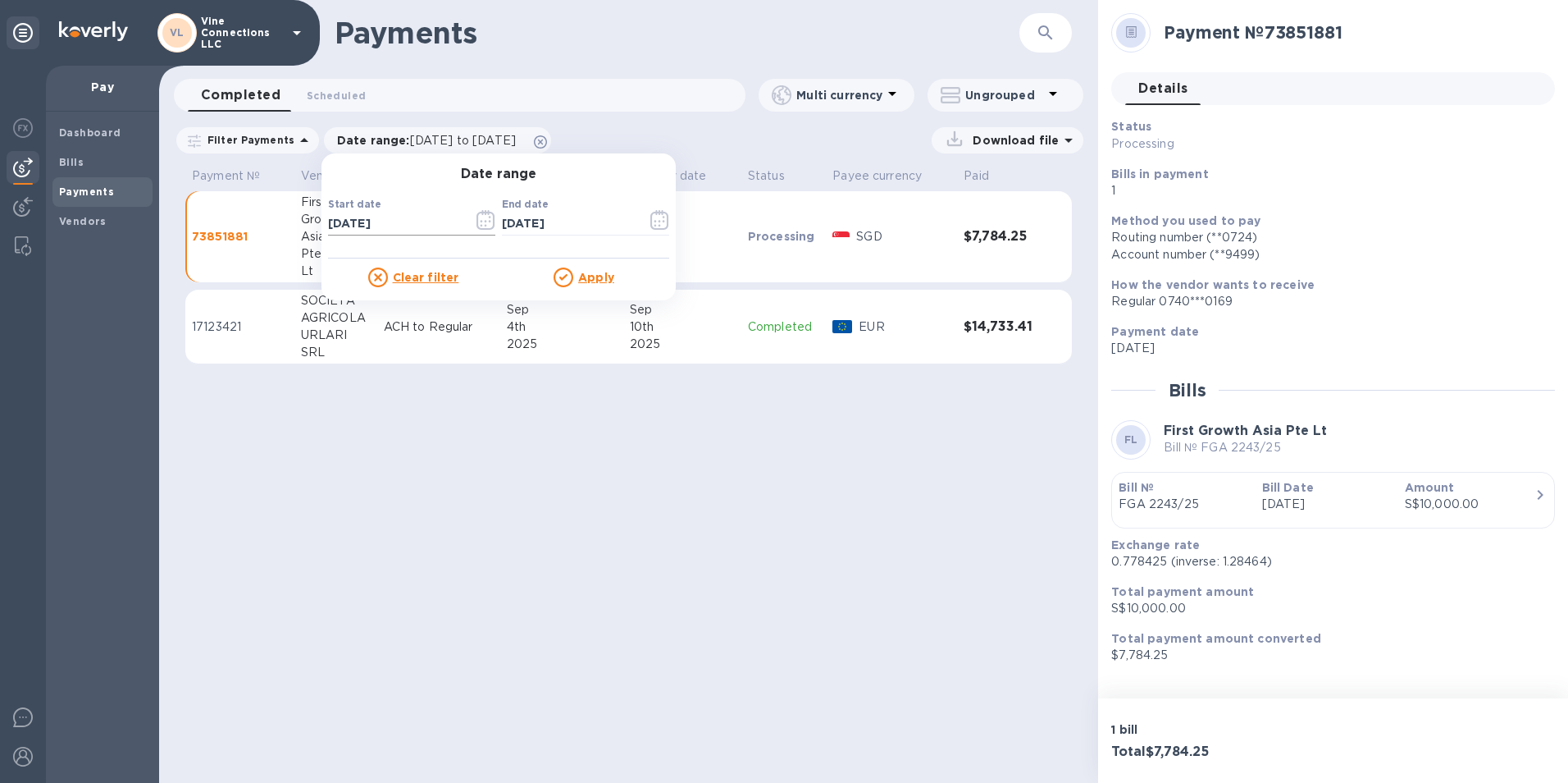
click at [390, 231] on input "09/02/2025" at bounding box center [394, 223] width 132 height 24
click at [477, 223] on icon "button" at bounding box center [486, 220] width 19 height 19
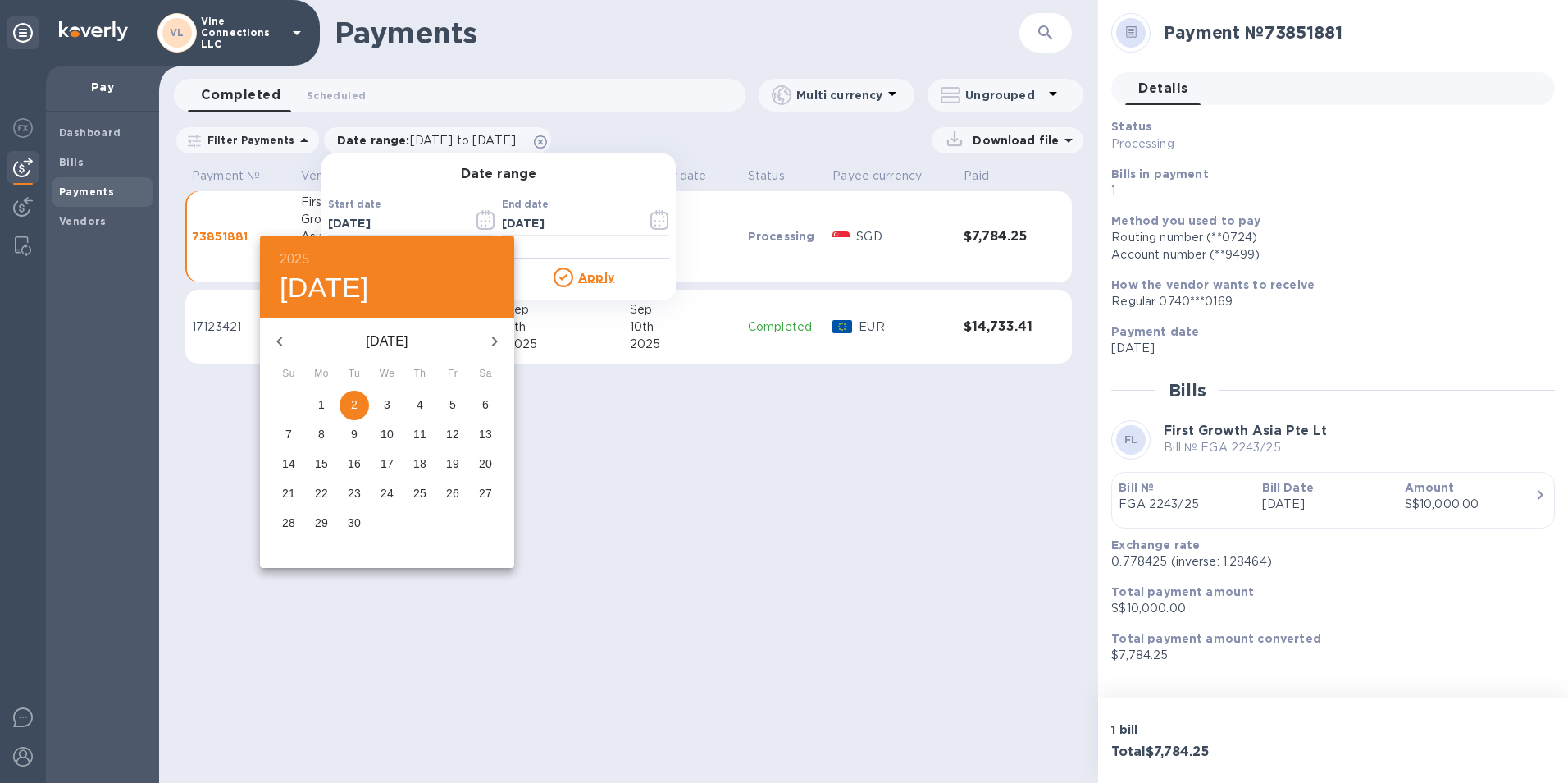
click at [488, 350] on icon "button" at bounding box center [494, 341] width 19 height 19
click at [418, 407] on p "2" at bounding box center [420, 404] width 7 height 16
type input "10/02/2025"
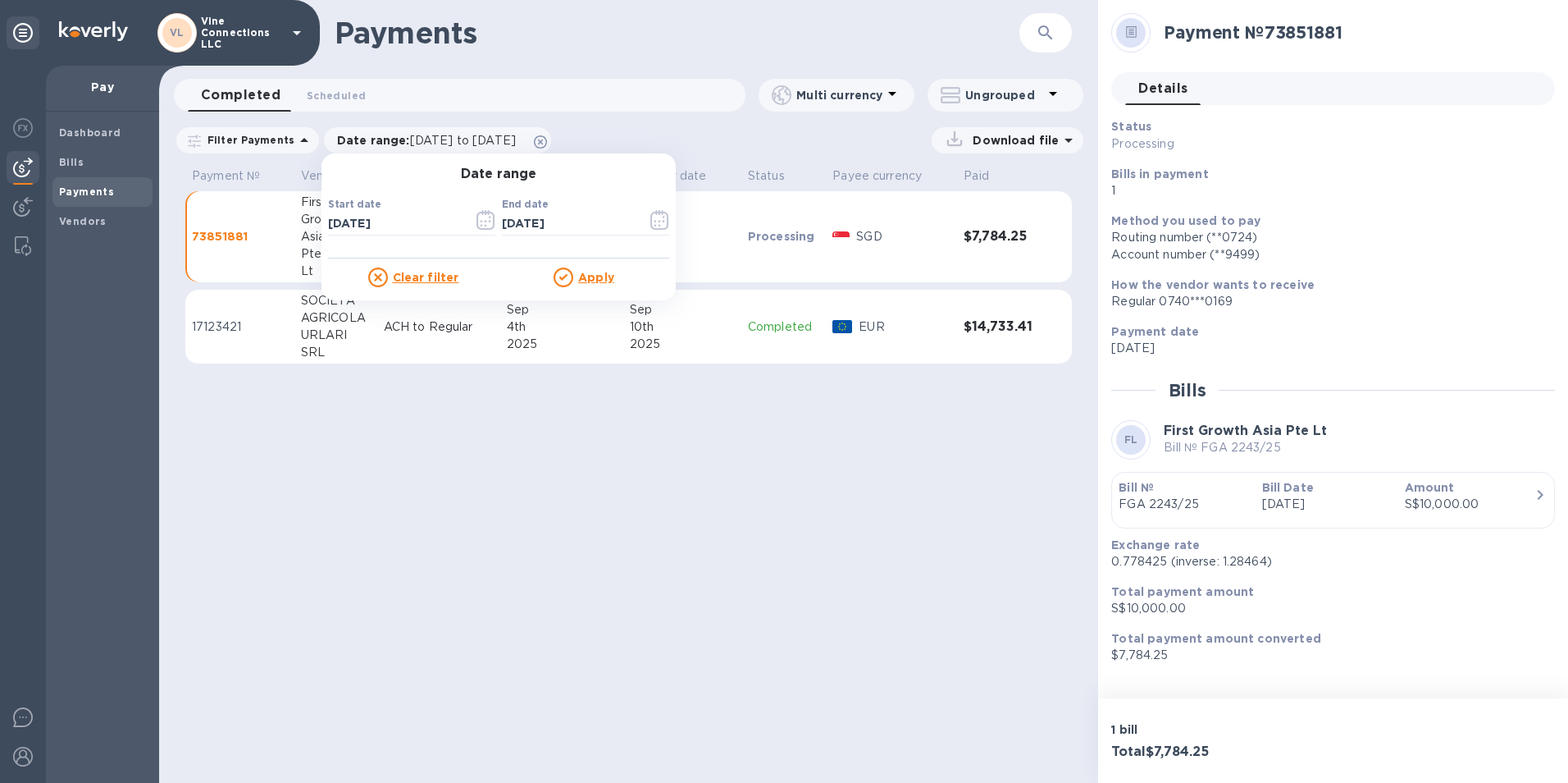
click at [581, 278] on u "Apply" at bounding box center [595, 277] width 36 height 14
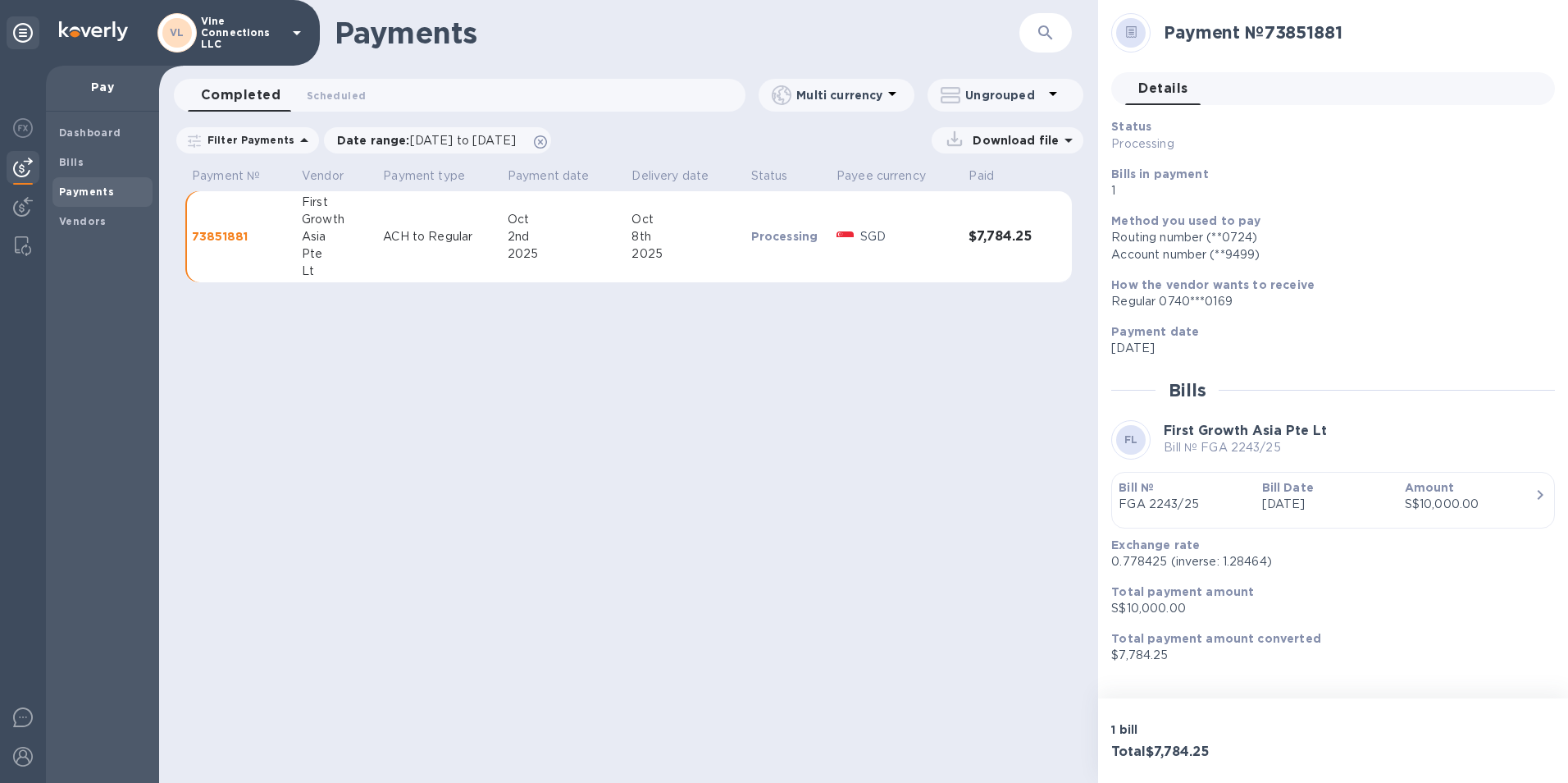
click at [1009, 144] on p "Download file" at bounding box center [1012, 140] width 93 height 16
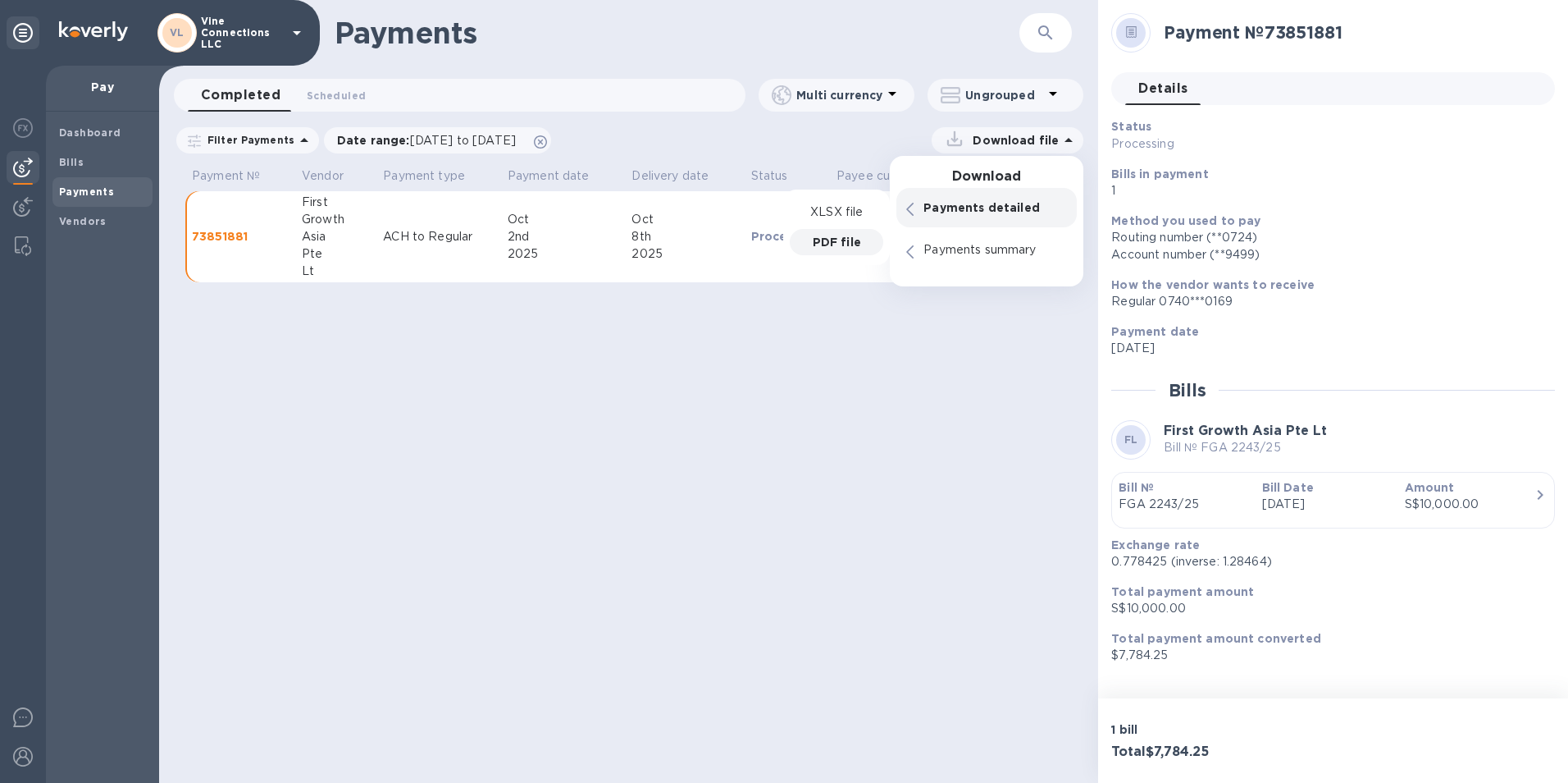
click at [826, 250] on div "PDF file" at bounding box center [836, 241] width 94 height 26
